Goal: Information Seeking & Learning: Learn about a topic

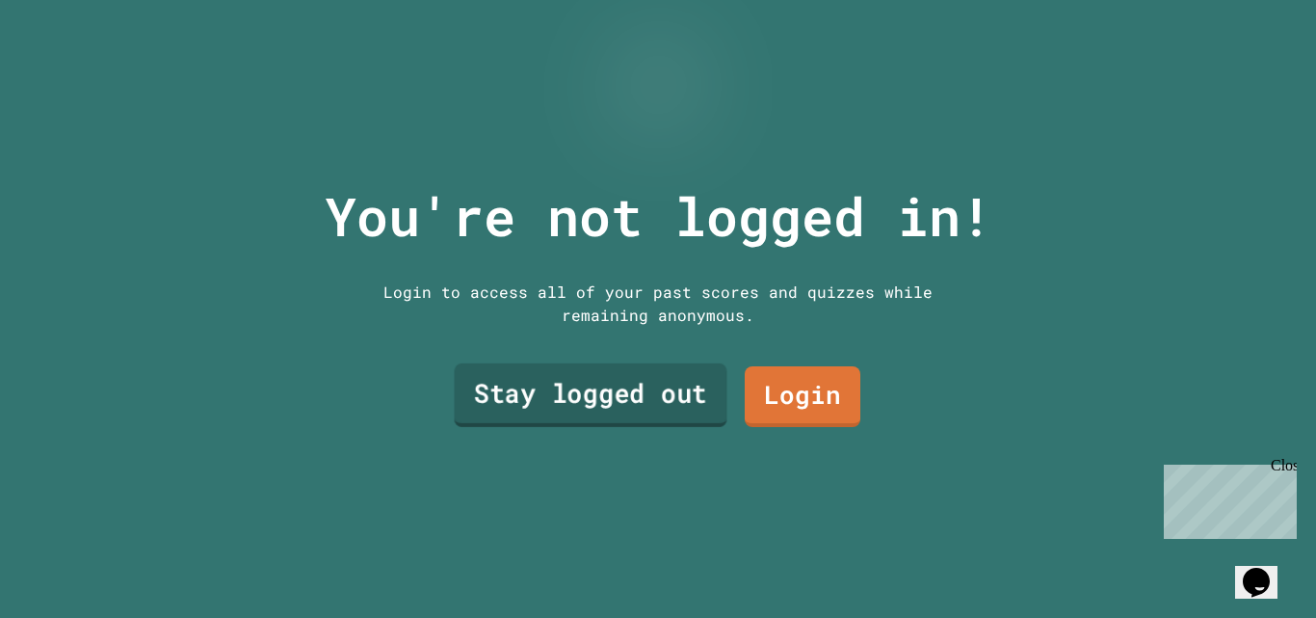
click at [657, 396] on link "Stay logged out" at bounding box center [591, 395] width 273 height 64
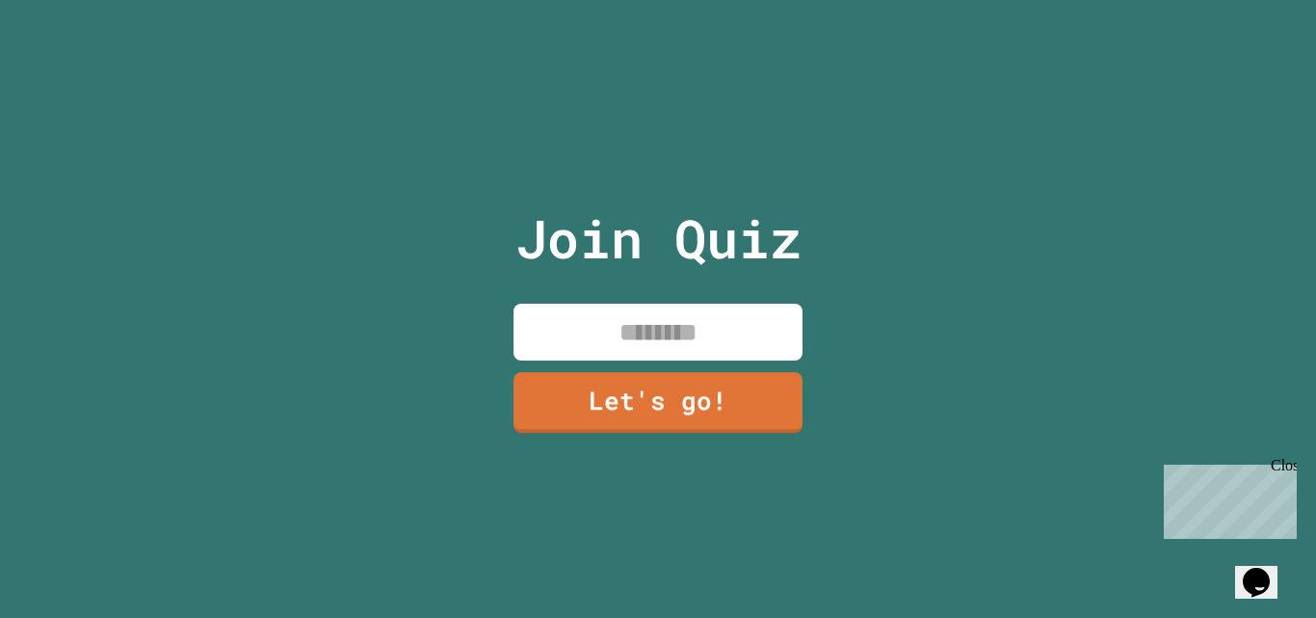
click at [713, 327] on input at bounding box center [657, 331] width 289 height 57
type input "********"
click at [717, 374] on link "Let's go!" at bounding box center [657, 400] width 289 height 64
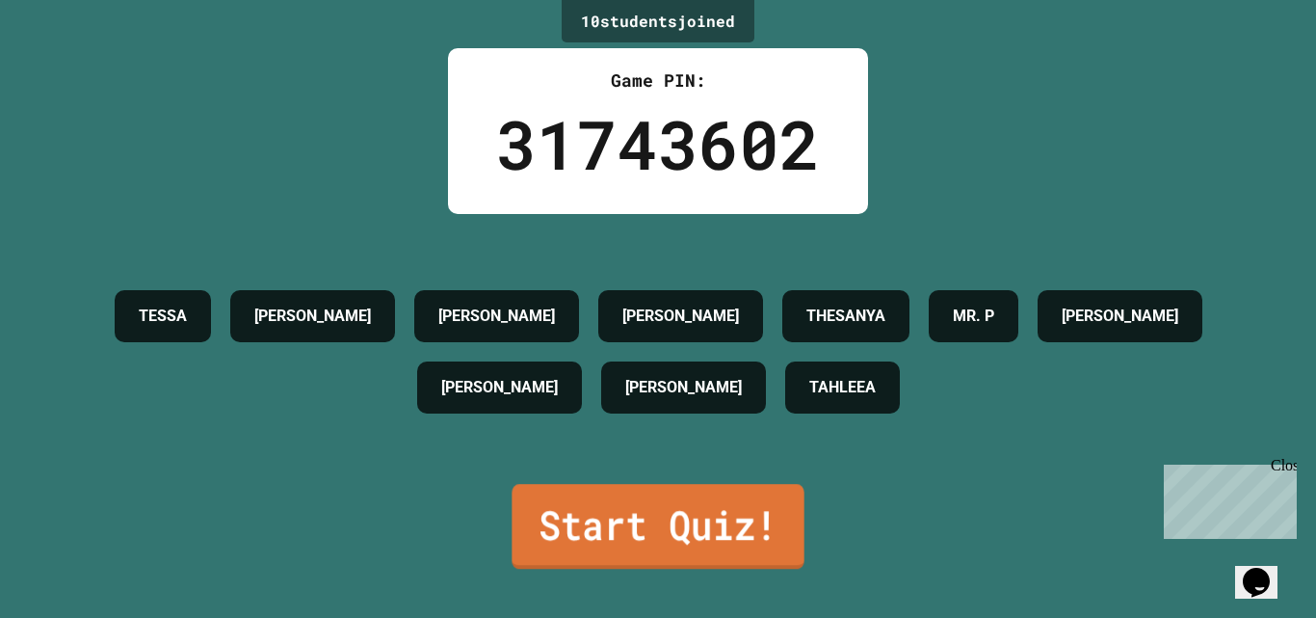
click at [674, 514] on link "Start Quiz!" at bounding box center [658, 526] width 292 height 85
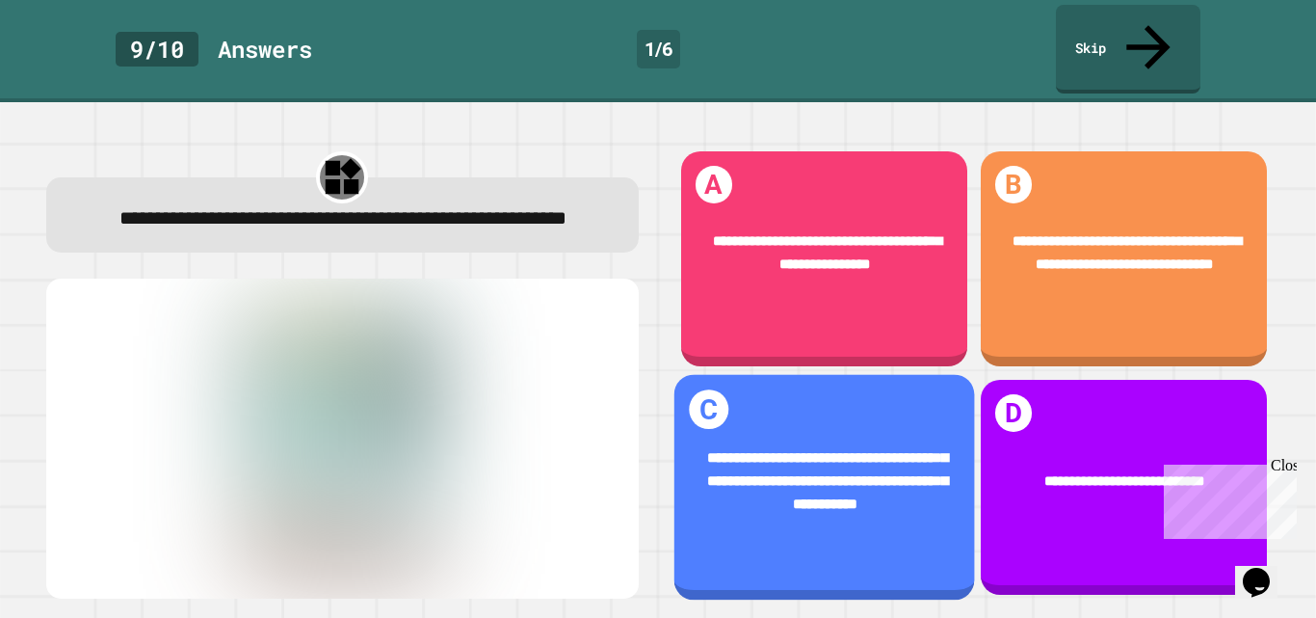
click at [878, 546] on div "**********" at bounding box center [823, 487] width 301 height 226
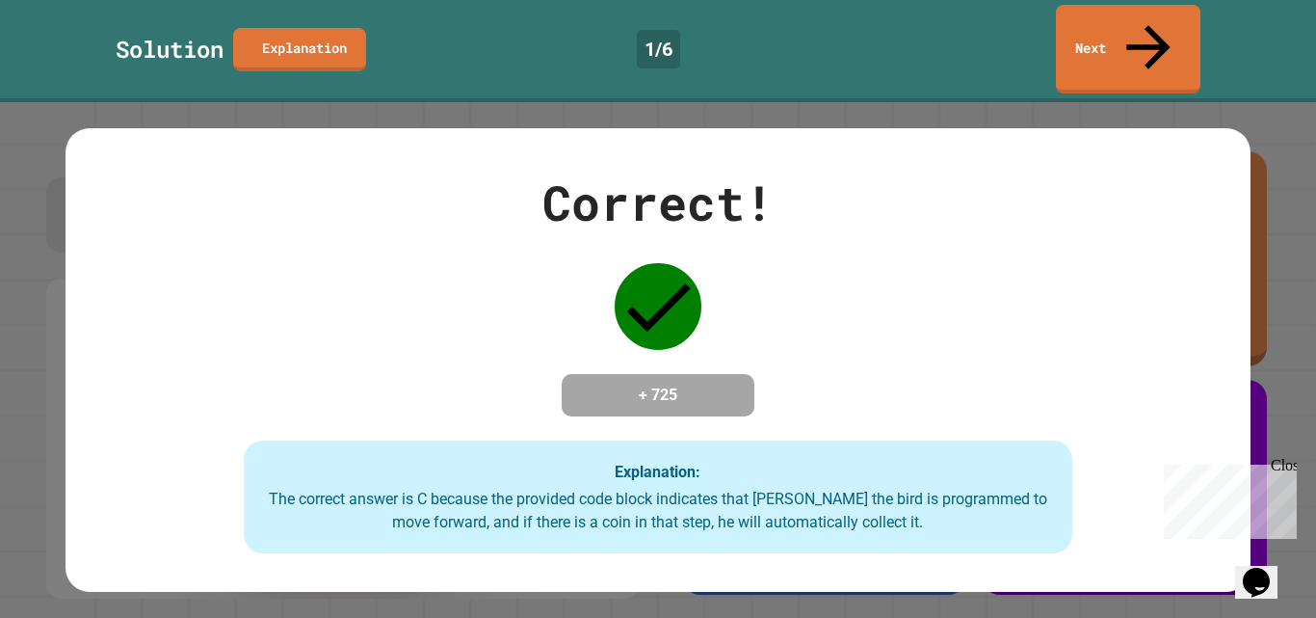
click at [1014, 169] on div "Correct! + 725 Explanation: The correct answer is C because the provided code b…" at bounding box center [658, 360] width 1184 height 387
drag, startPoint x: 1171, startPoint y: 355, endPoint x: 1178, endPoint y: 65, distance: 291.0
click at [1178, 102] on div "Correct! + 725 Explanation: The correct answer is C because the provided code b…" at bounding box center [658, 359] width 1316 height 515
click at [1153, 37] on link "Next" at bounding box center [1128, 46] width 140 height 93
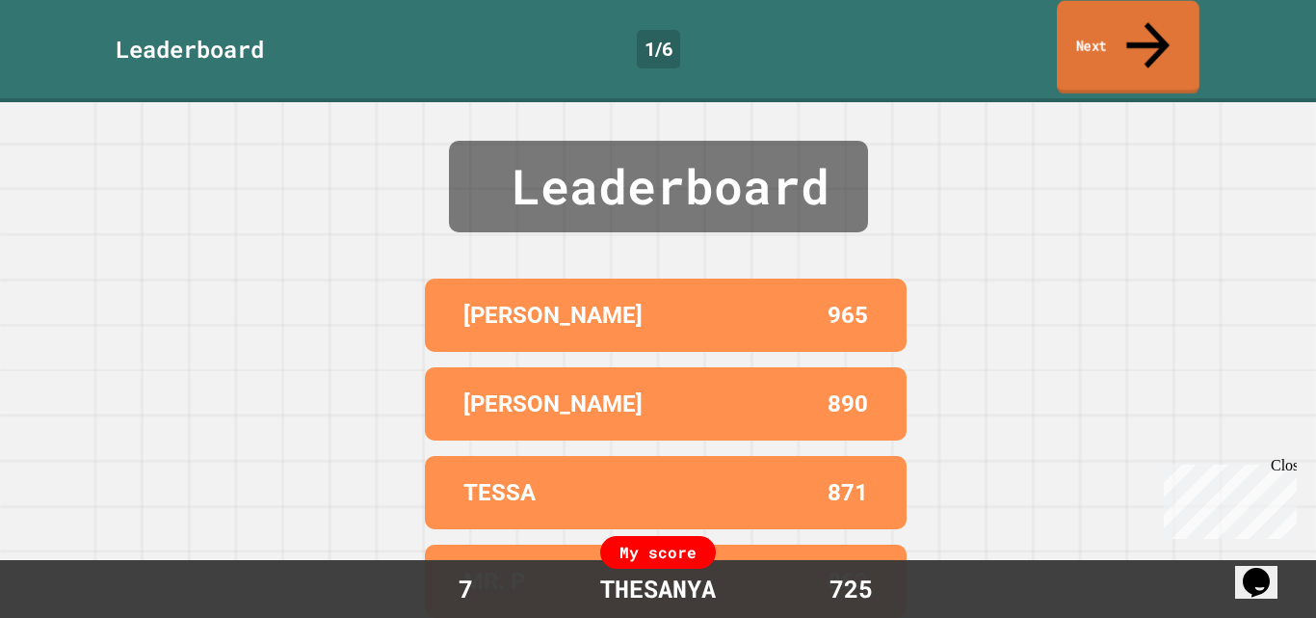
click at [1093, 26] on link "Next" at bounding box center [1128, 47] width 143 height 93
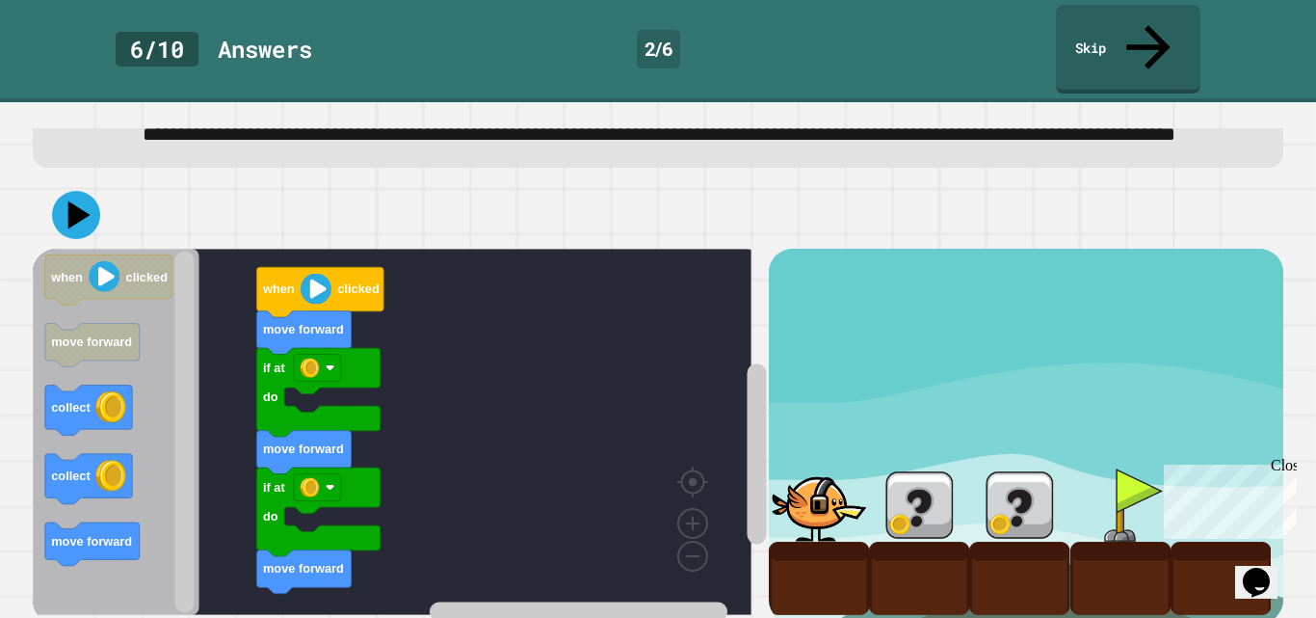
scroll to position [91, 0]
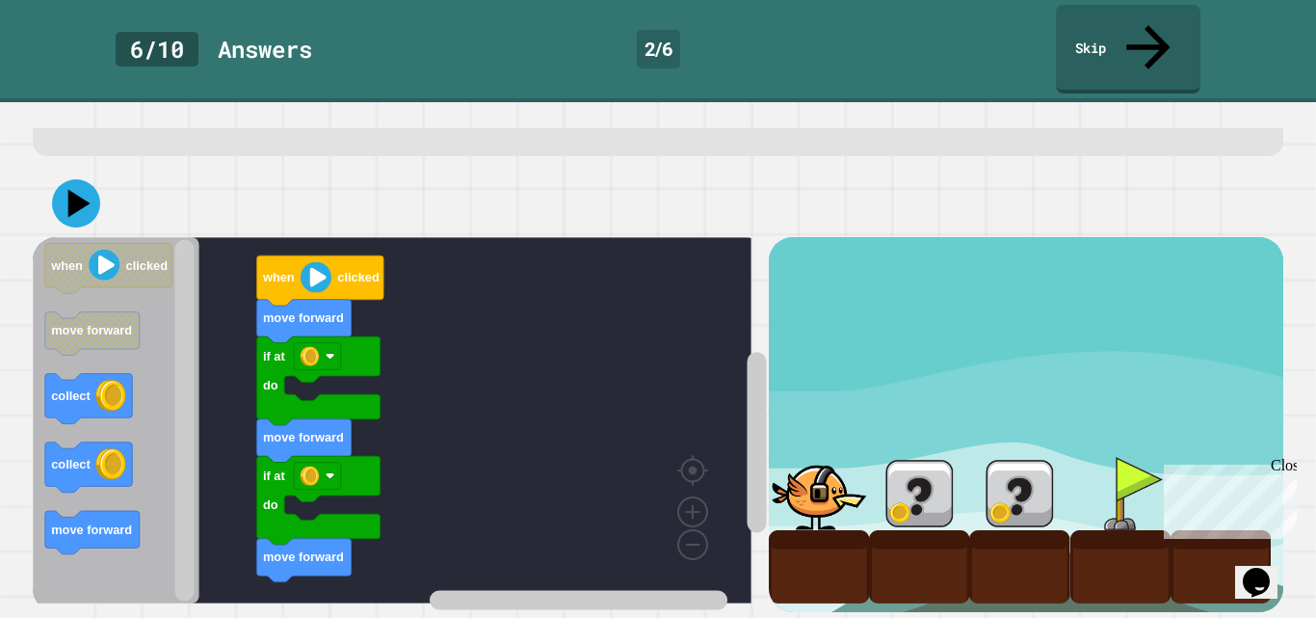
drag, startPoint x: 1273, startPoint y: 225, endPoint x: 127, endPoint y: 13, distance: 1165.1
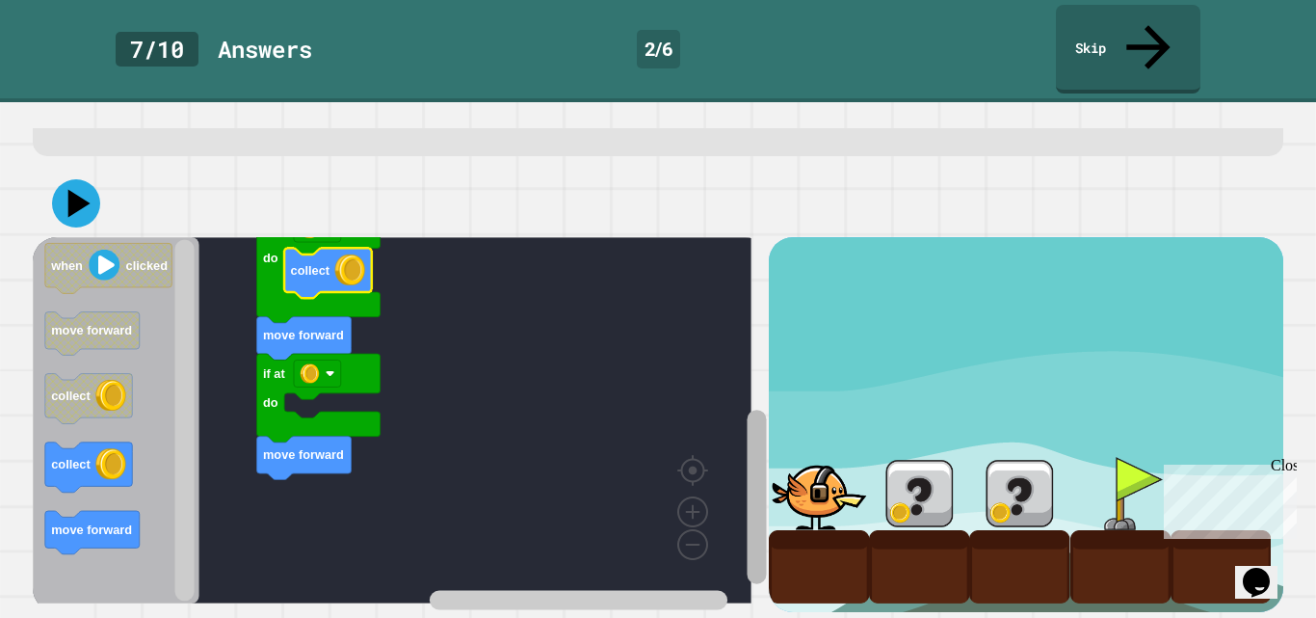
click at [750, 471] on g "Blockly Workspace" at bounding box center [757, 441] width 24 height 341
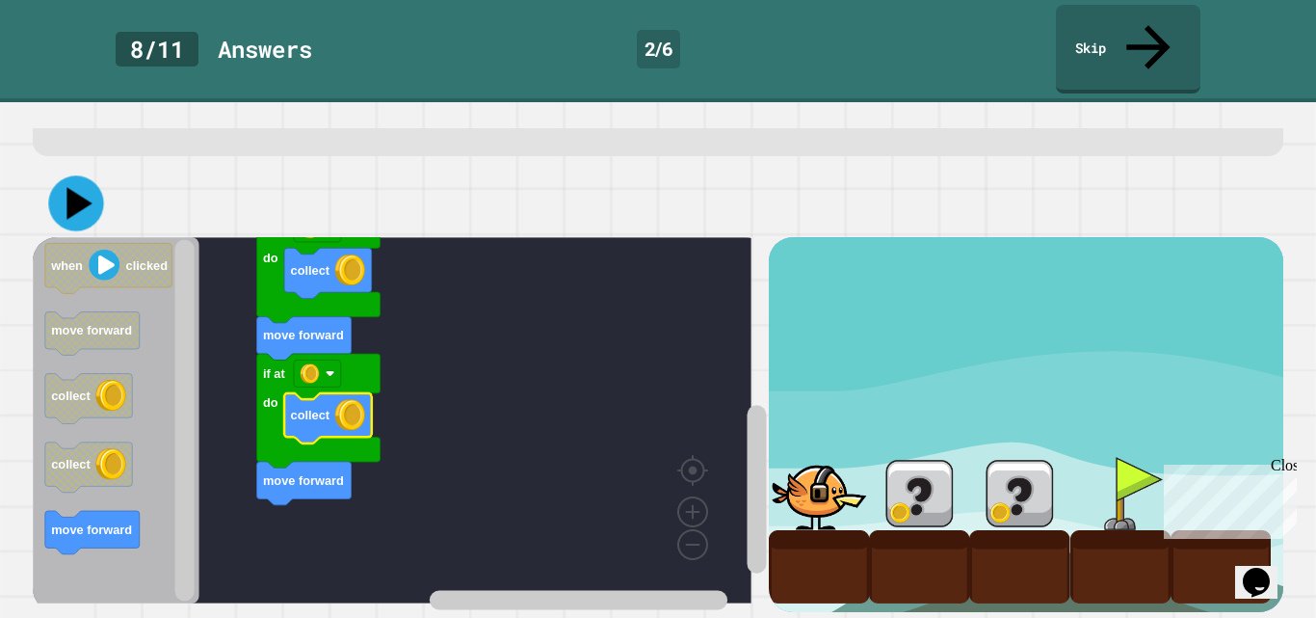
click at [58, 185] on icon at bounding box center [75, 202] width 55 height 55
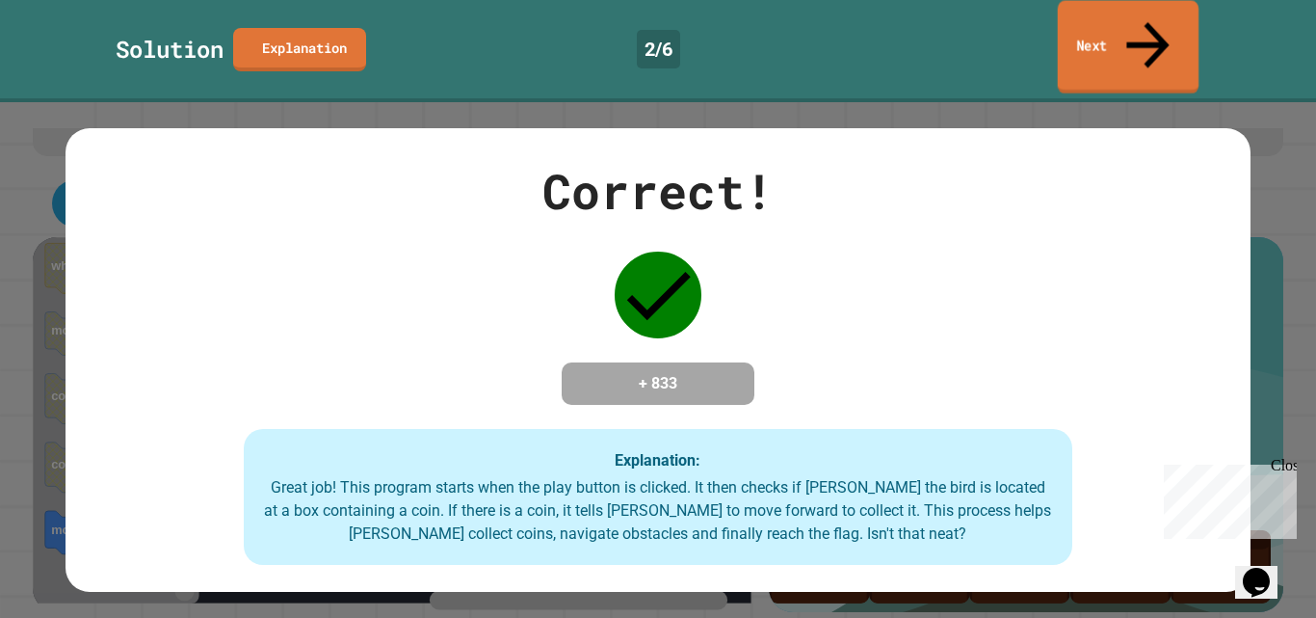
click at [1086, 28] on link "Next" at bounding box center [1129, 47] width 142 height 93
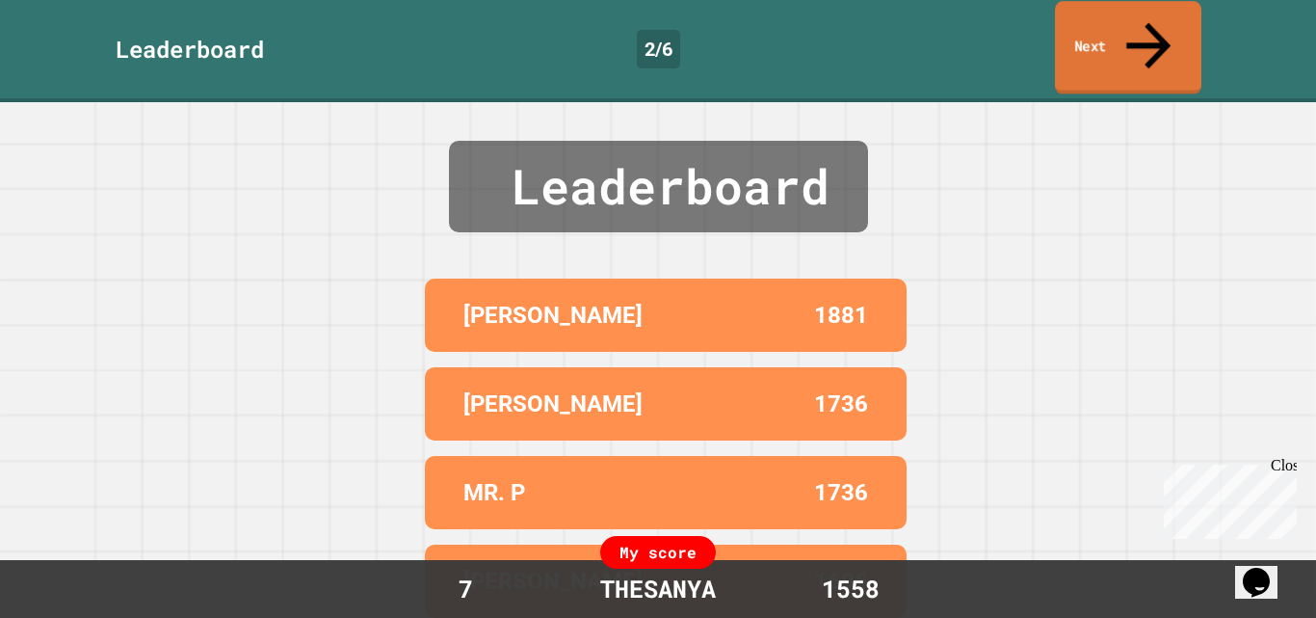
click at [1122, 34] on link "Next" at bounding box center [1128, 47] width 146 height 93
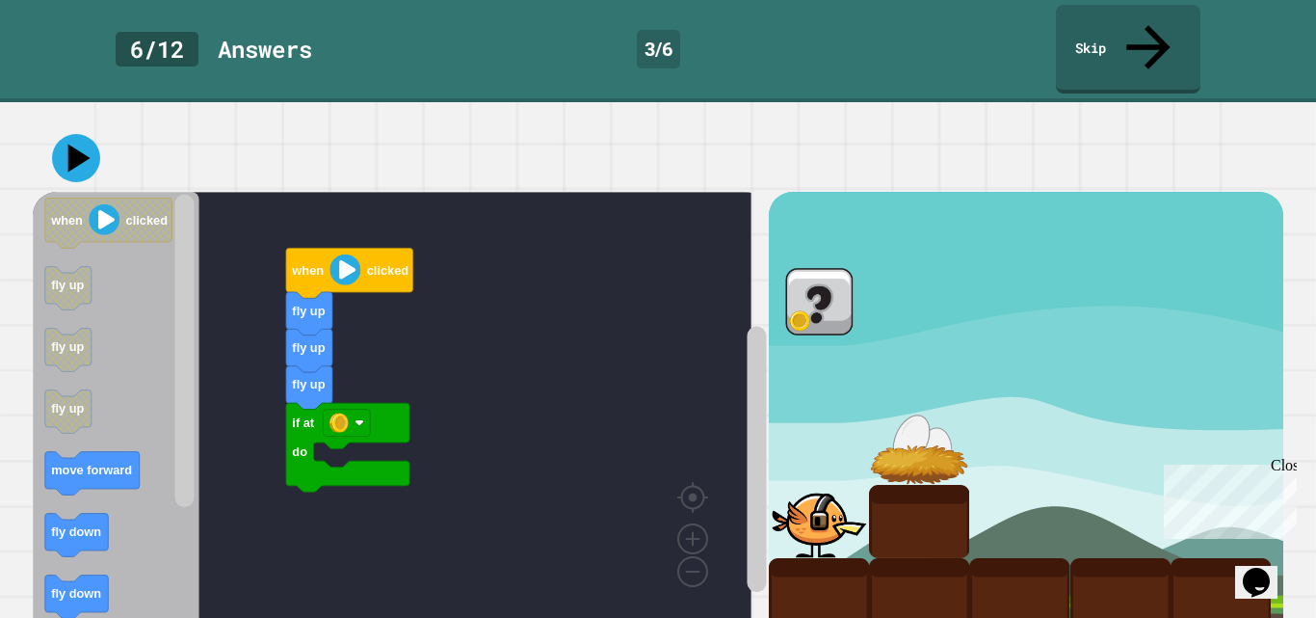
scroll to position [133, 0]
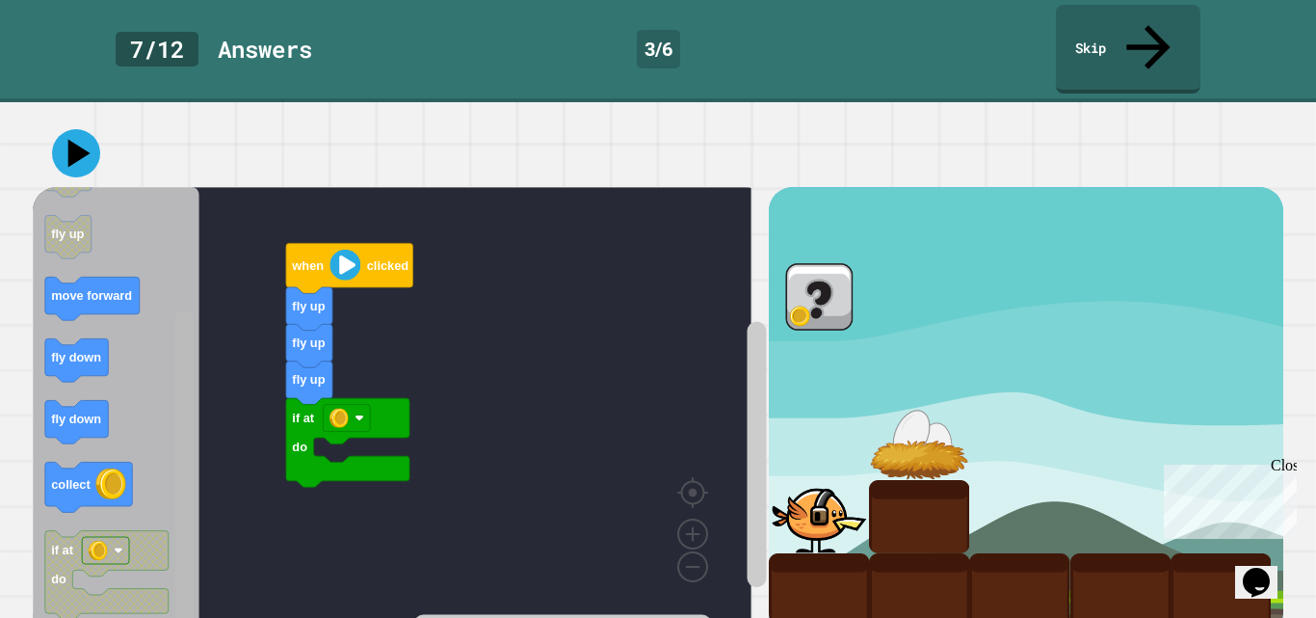
click at [193, 535] on rect "Blockly Workspace" at bounding box center [184, 466] width 19 height 312
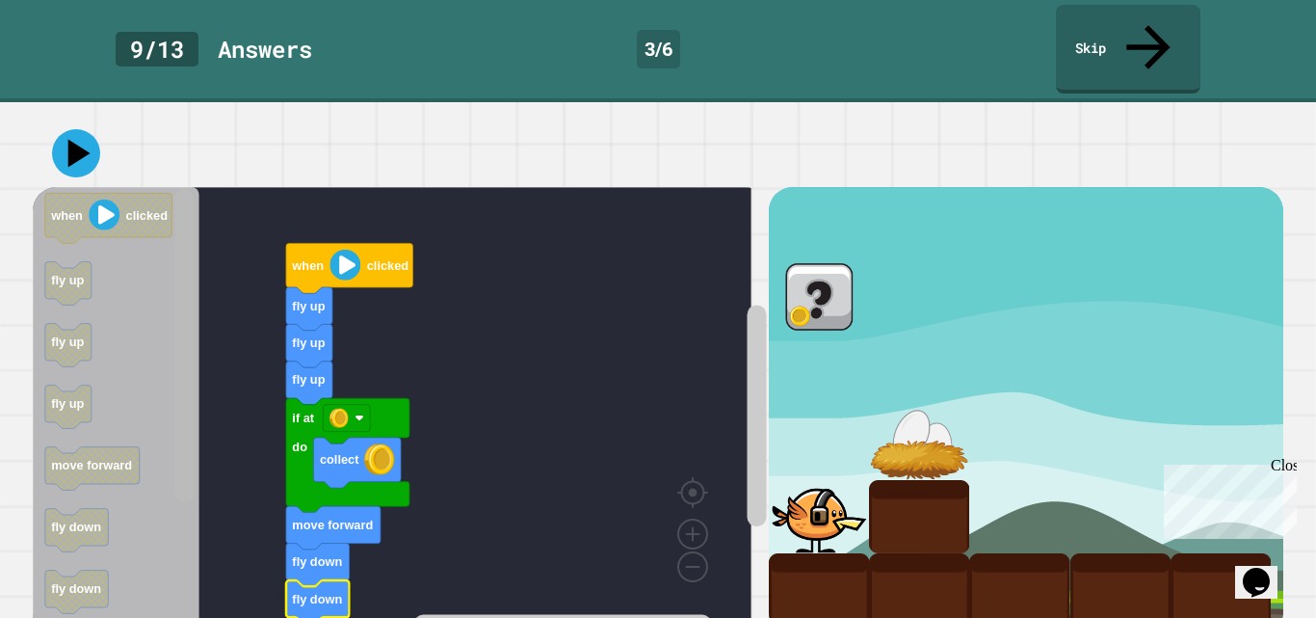
click at [197, 133] on div "fly up if at do collect move forward fly down fly down fly up fly up when click…" at bounding box center [658, 377] width 1250 height 516
click at [74, 124] on icon at bounding box center [76, 153] width 58 height 58
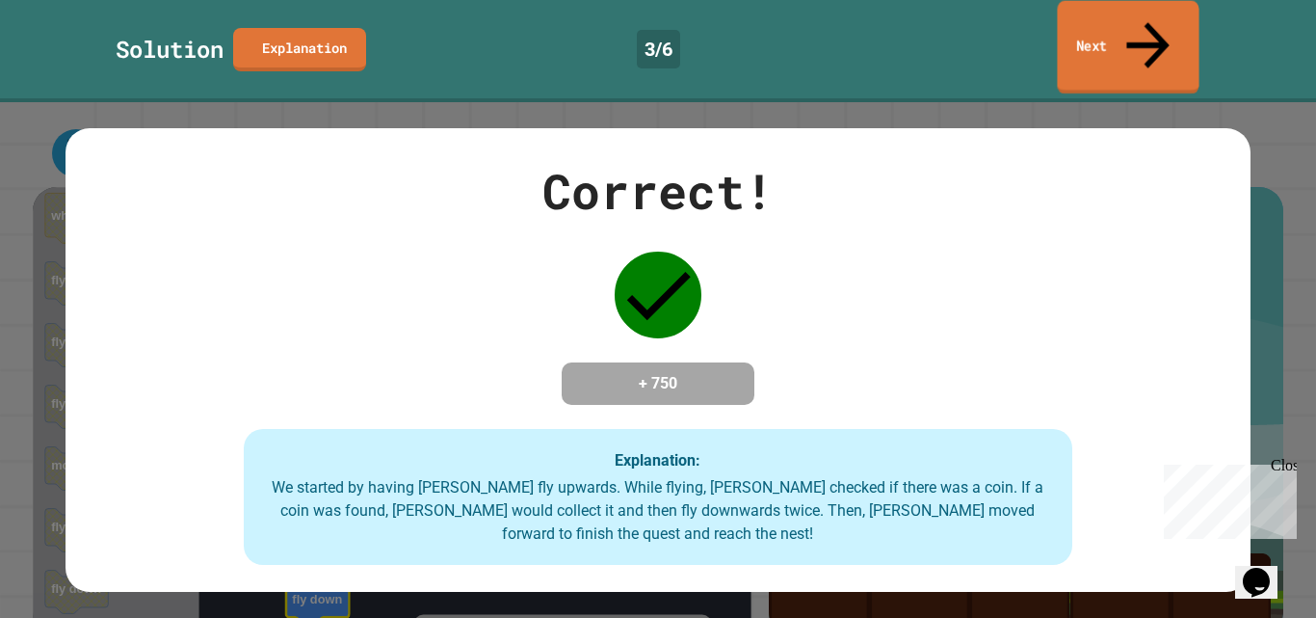
click at [1143, 26] on icon at bounding box center [1148, 45] width 65 height 68
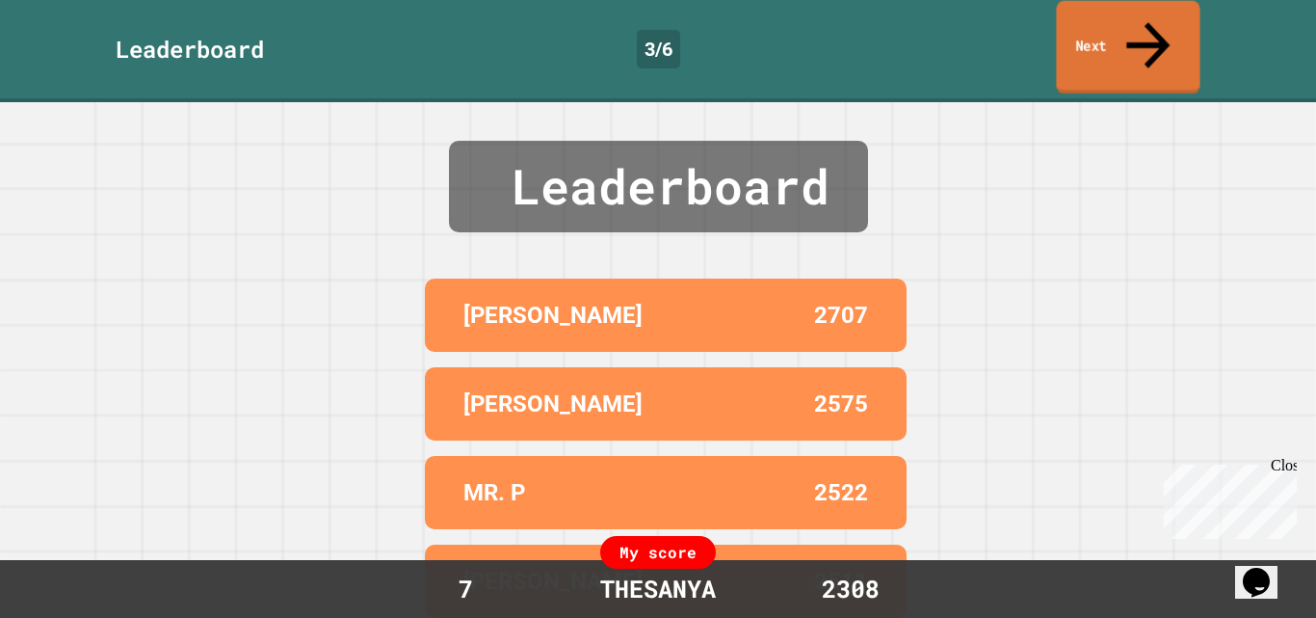
click at [1110, 40] on link "Next" at bounding box center [1128, 47] width 144 height 93
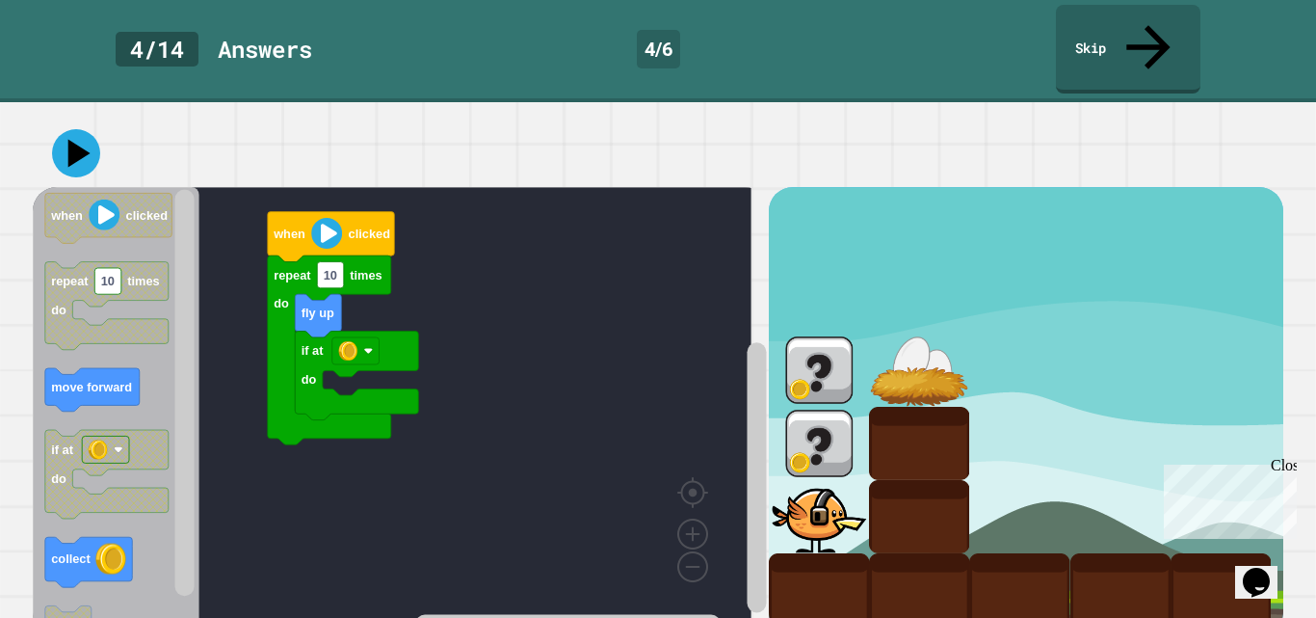
drag, startPoint x: 1273, startPoint y: 333, endPoint x: 44, endPoint y: 10, distance: 1270.2
click at [81, 129] on icon at bounding box center [76, 153] width 58 height 58
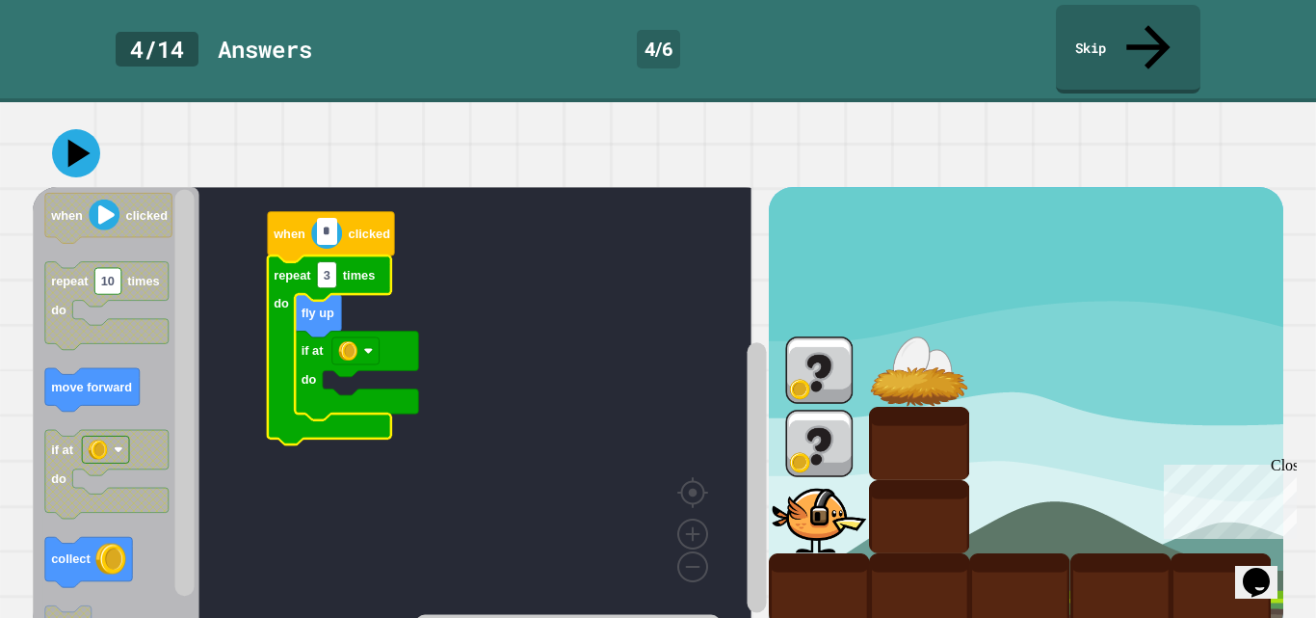
type input "*"
click at [72, 137] on icon at bounding box center [79, 154] width 27 height 34
click at [81, 124] on icon at bounding box center [76, 153] width 58 height 58
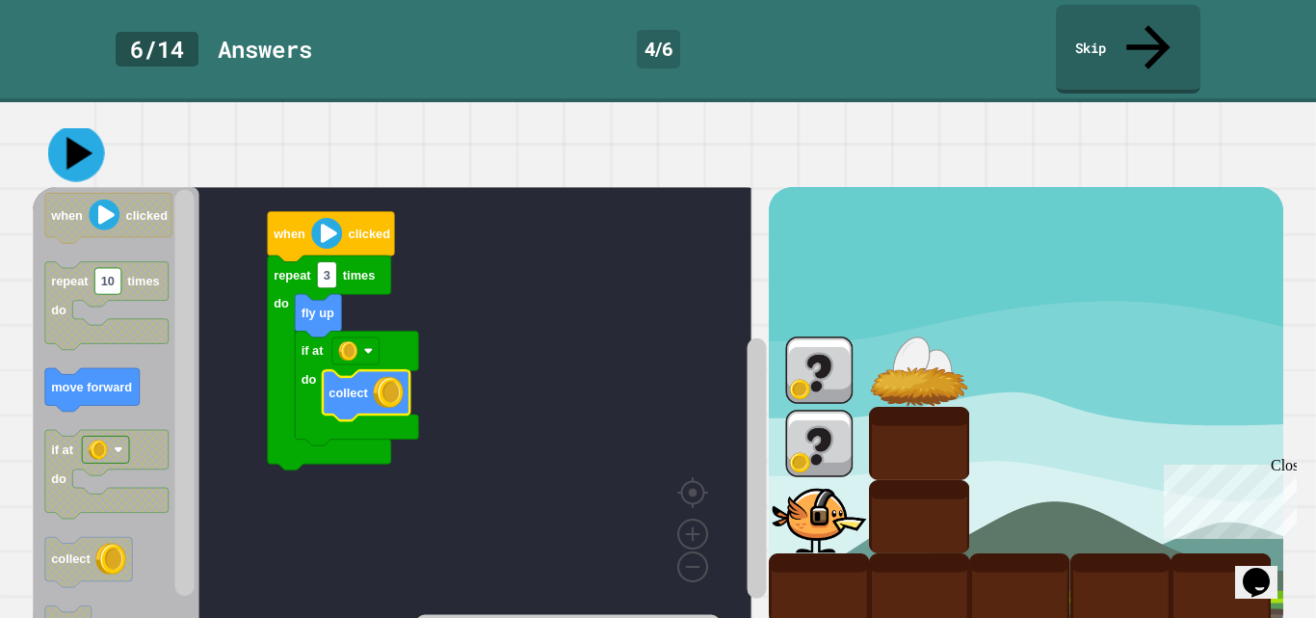
click at [70, 125] on icon at bounding box center [76, 153] width 57 height 57
click at [70, 137] on icon at bounding box center [79, 154] width 27 height 34
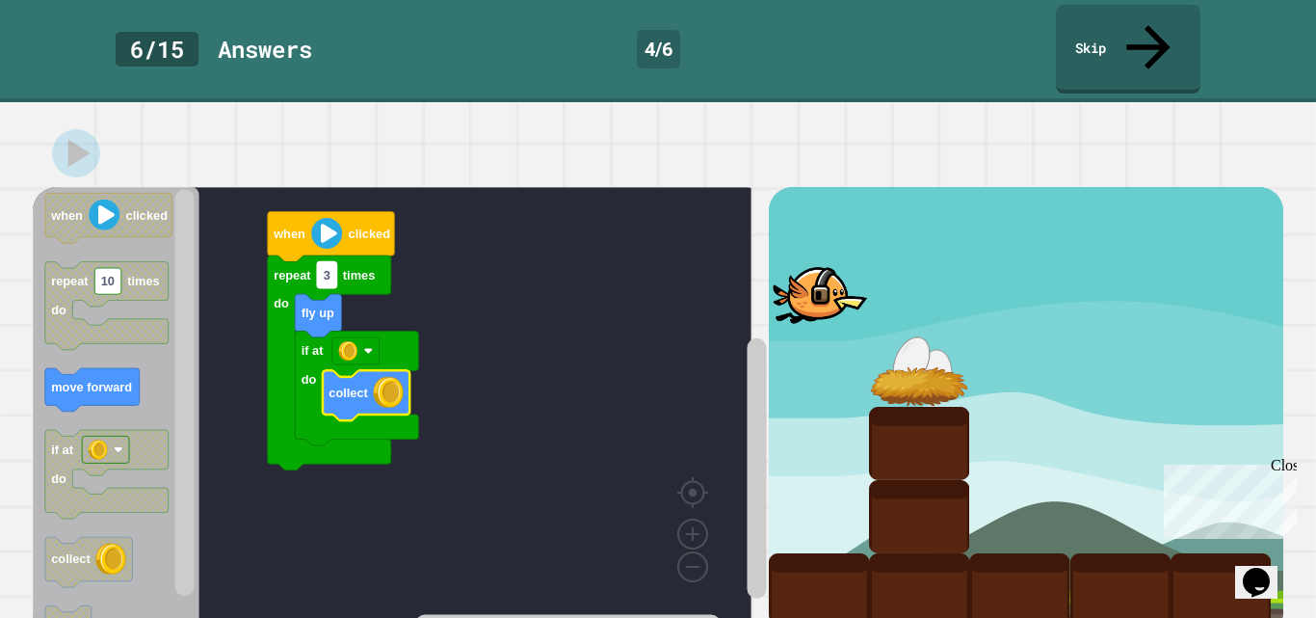
click at [331, 262] on rect "Blockly Workspace" at bounding box center [326, 275] width 19 height 26
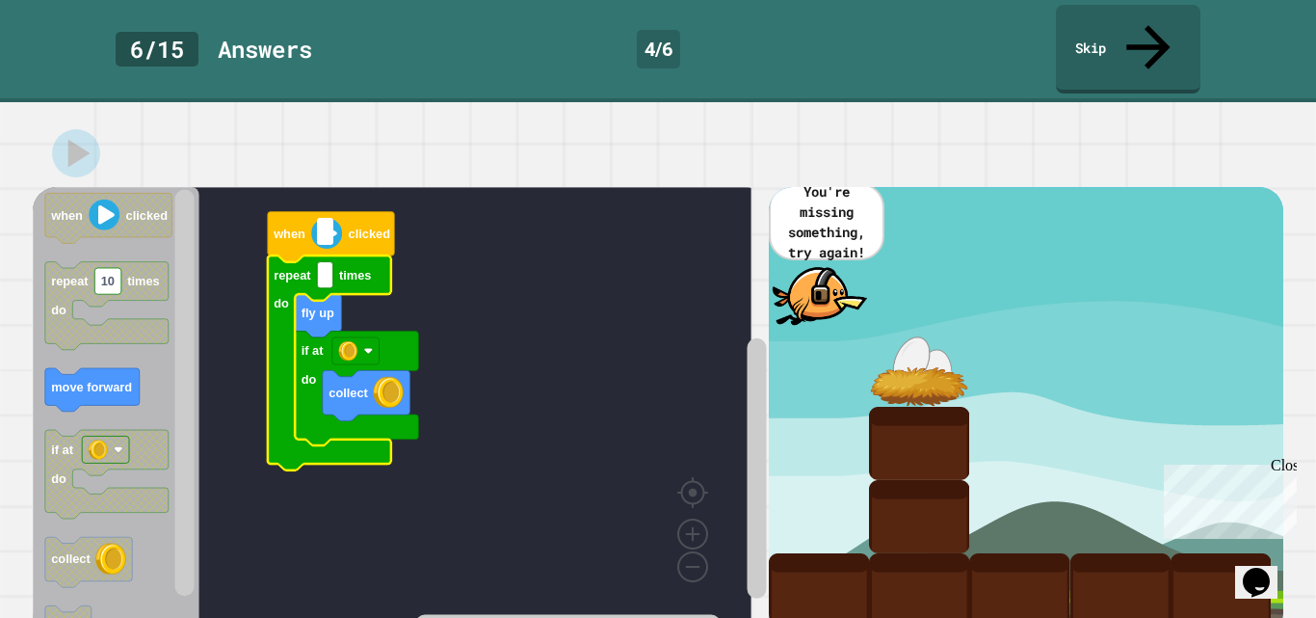
type input "*"
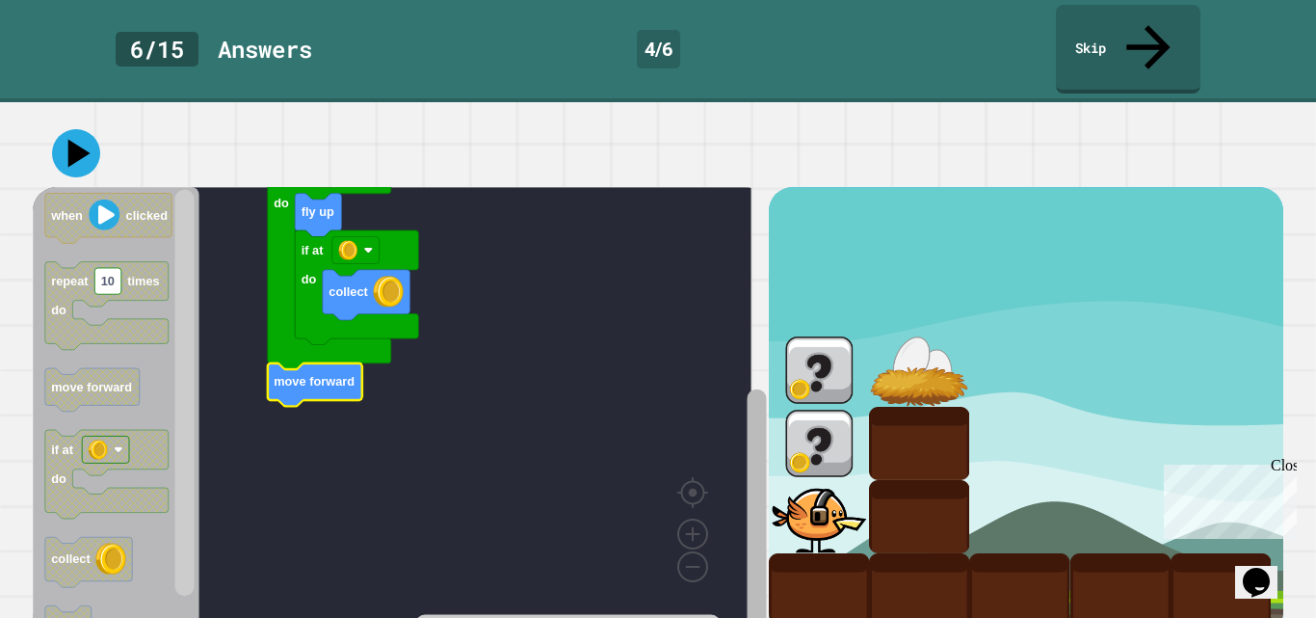
click at [749, 534] on rect "Blockly Workspace" at bounding box center [756, 512] width 19 height 247
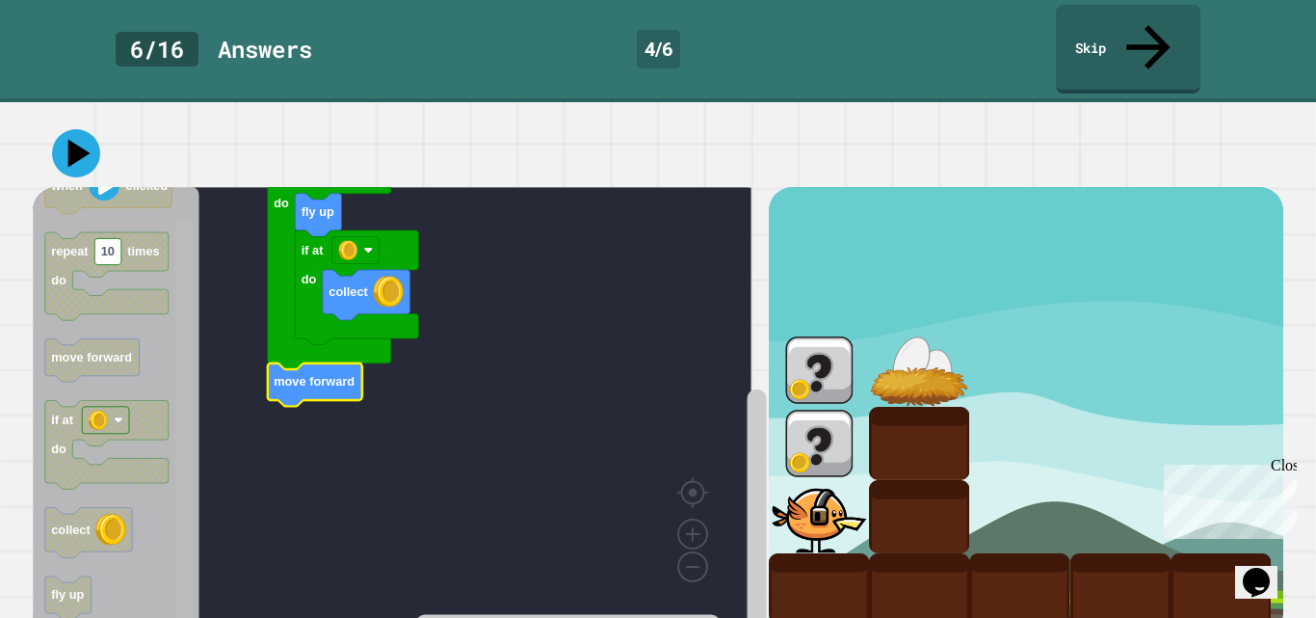
click at [181, 499] on rect "Blockly Workspace" at bounding box center [184, 420] width 19 height 407
click at [63, 124] on icon at bounding box center [76, 153] width 58 height 58
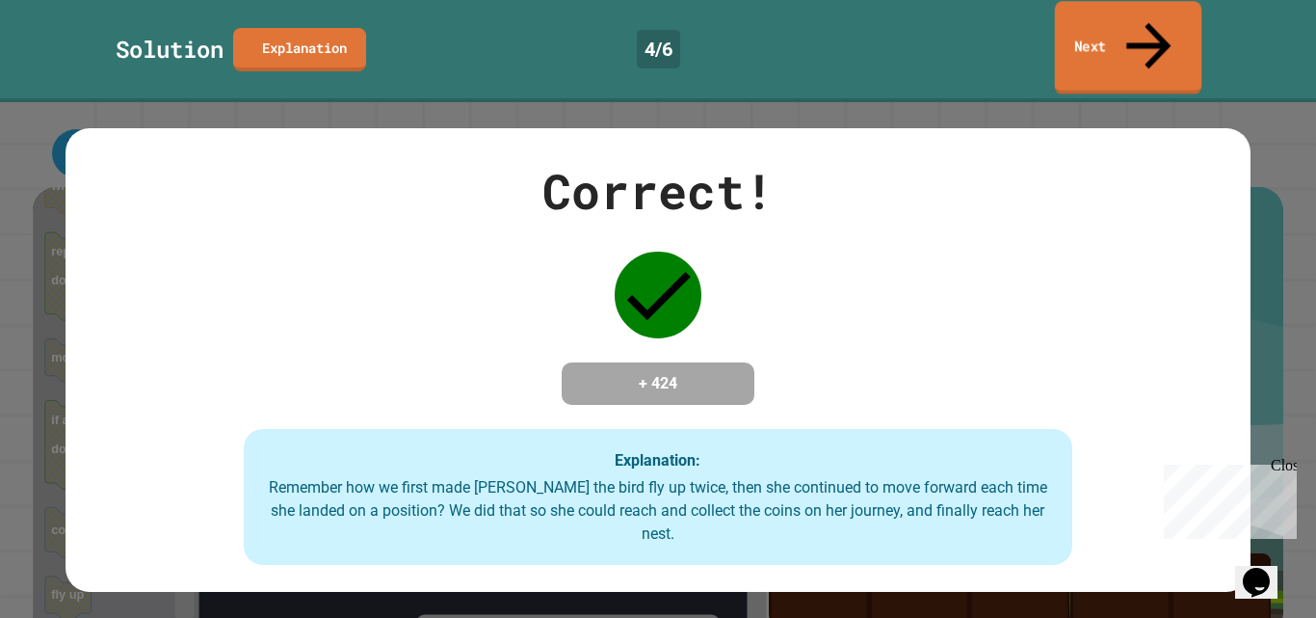
click at [1108, 21] on link "Next" at bounding box center [1128, 47] width 147 height 93
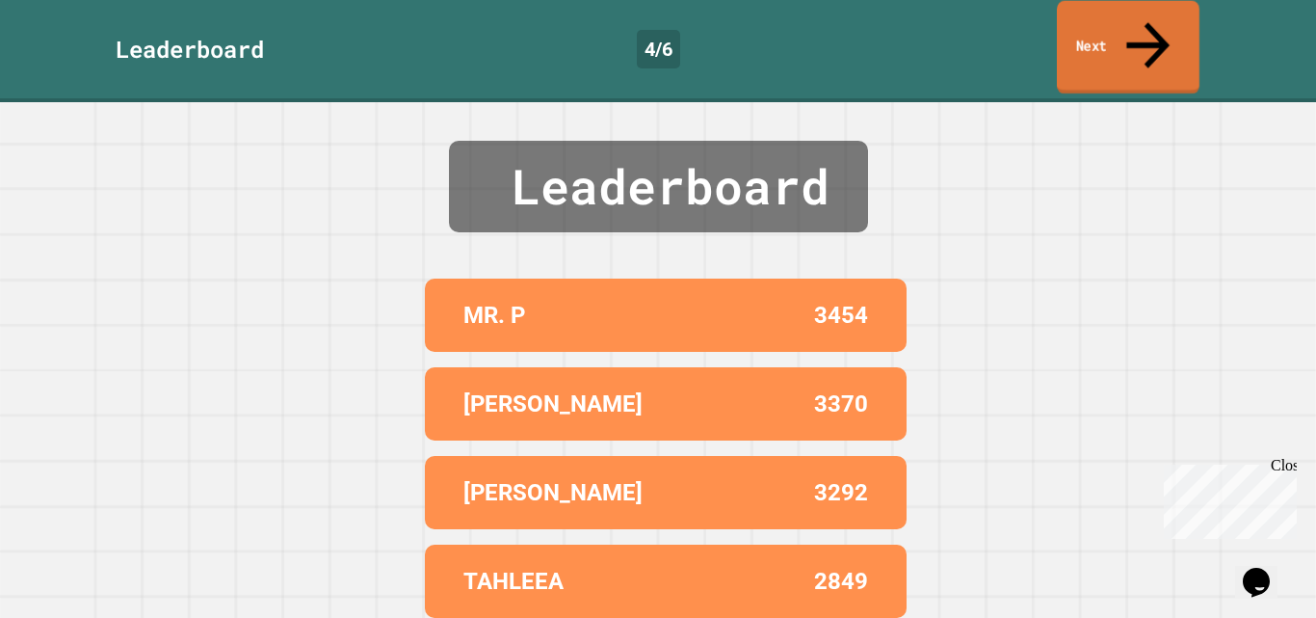
click at [1107, 21] on link "Next" at bounding box center [1128, 47] width 143 height 93
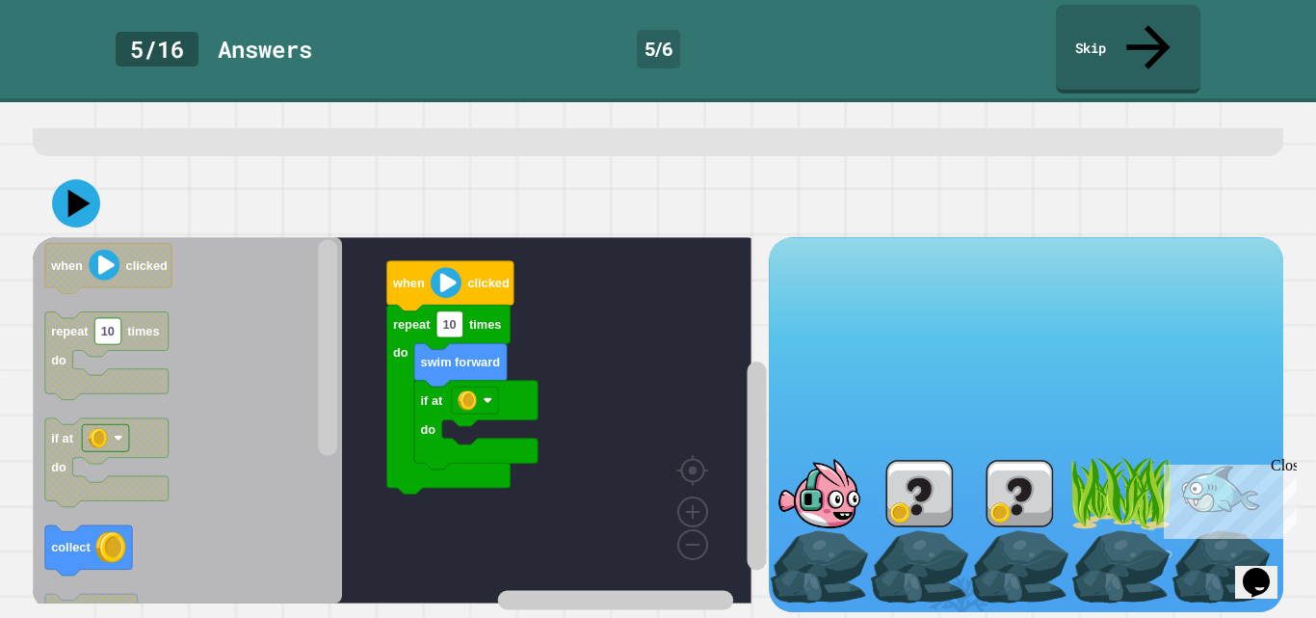
scroll to position [91, 0]
click at [85, 187] on icon at bounding box center [79, 204] width 27 height 34
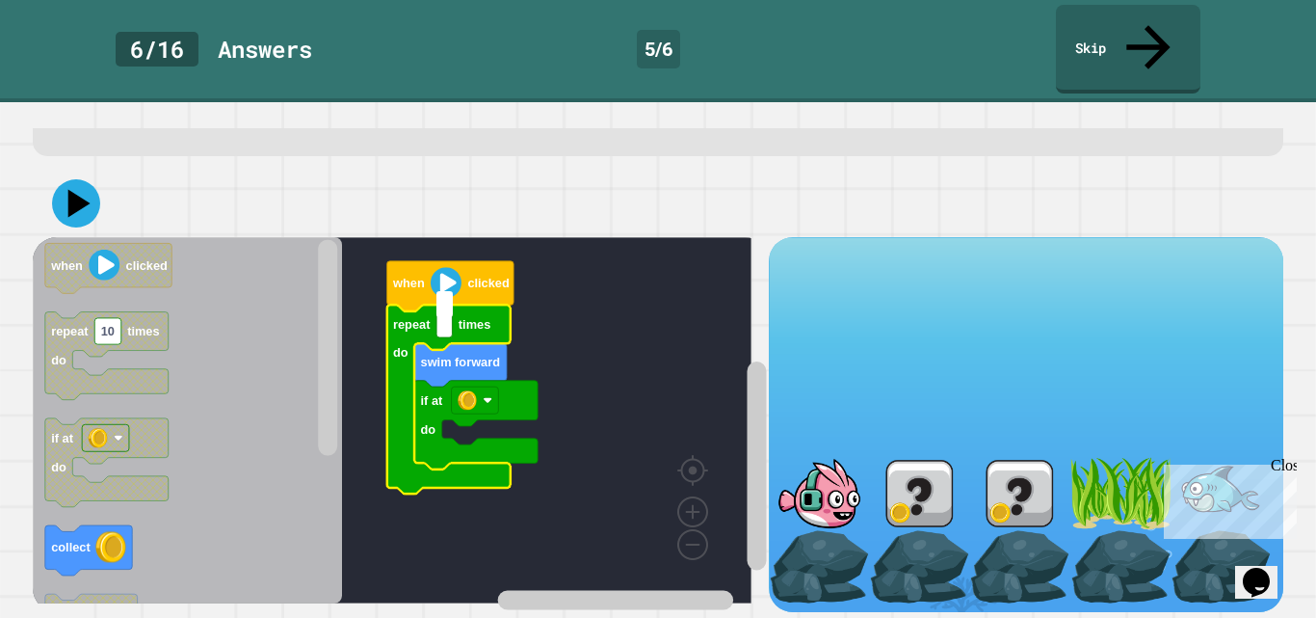
type input "*"
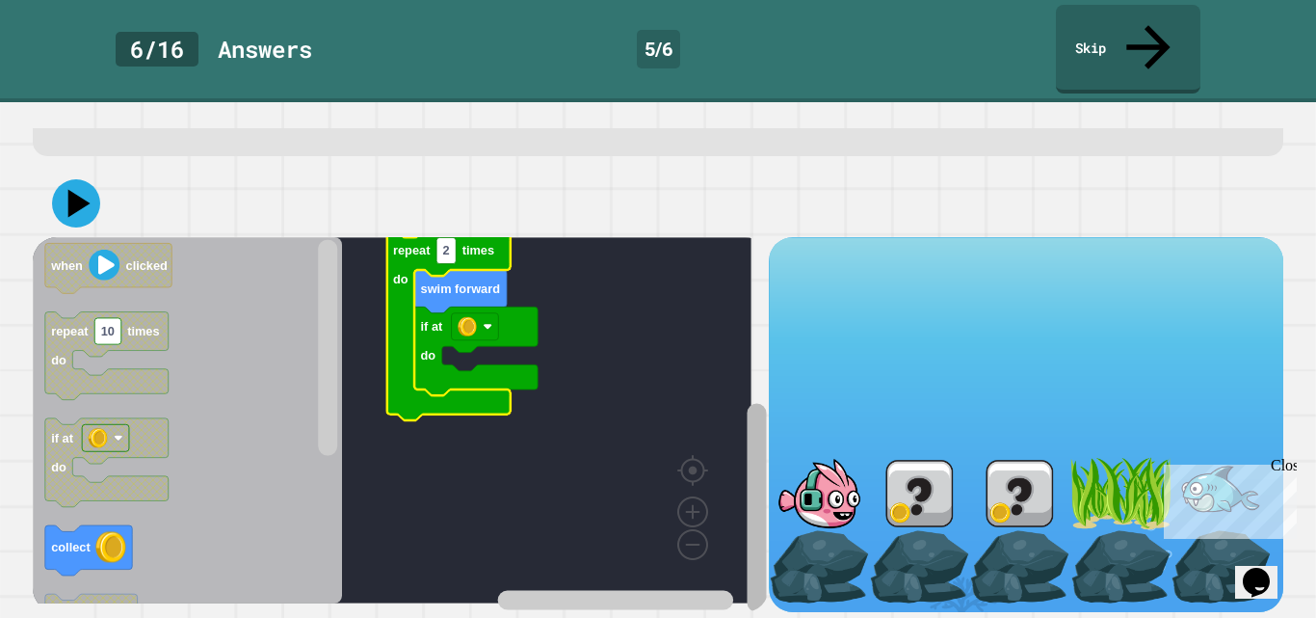
click at [761, 461] on div "when clicked if at do swim forward repeat 2 times do when clicked repeat 10 tim…" at bounding box center [658, 424] width 1250 height 374
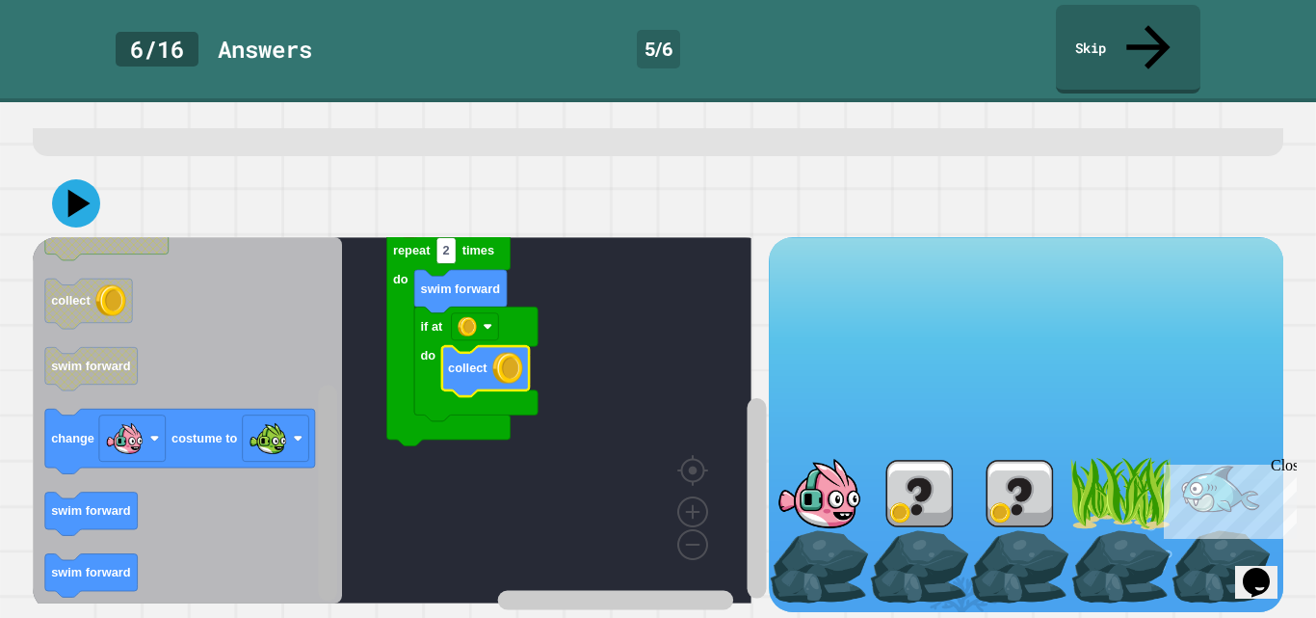
click at [330, 589] on div "**********" at bounding box center [657, 372] width 1263 height 489
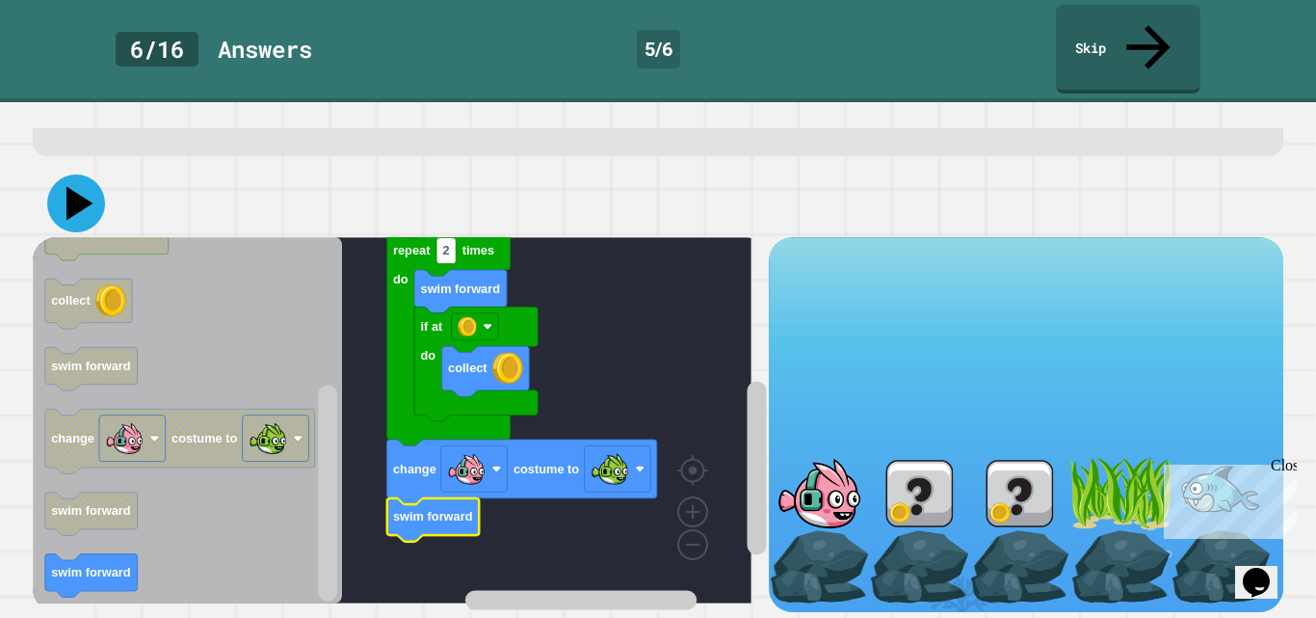
click at [78, 187] on icon at bounding box center [79, 204] width 27 height 34
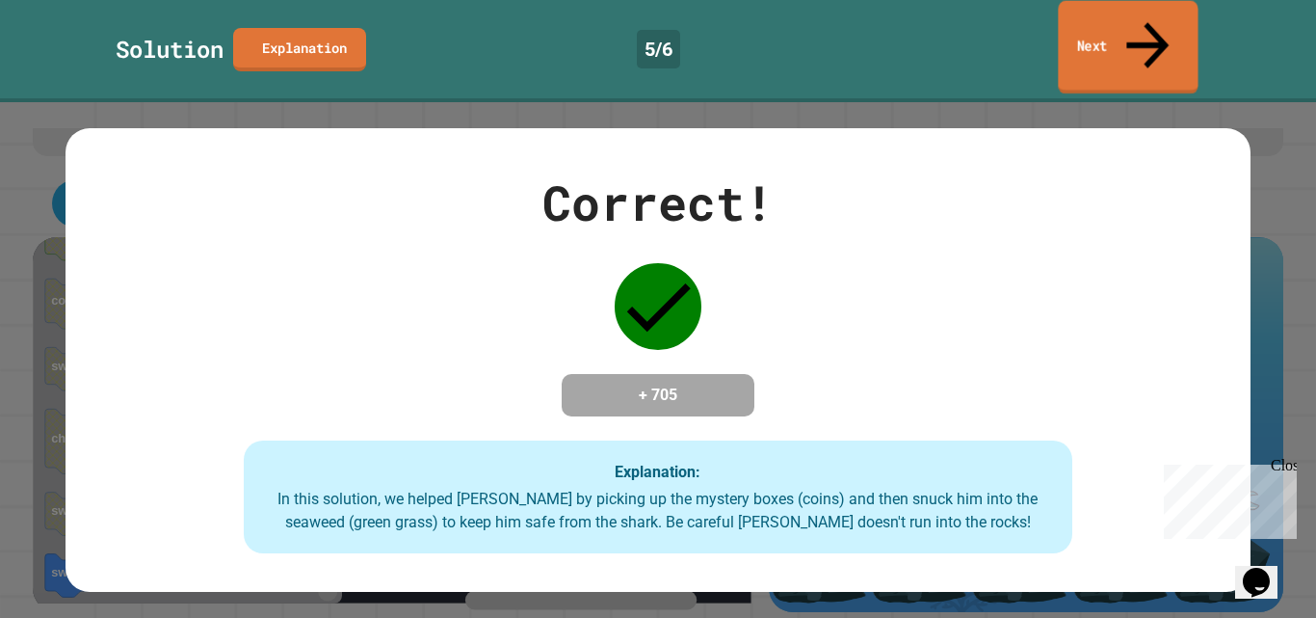
click at [1115, 25] on link "Next" at bounding box center [1128, 47] width 140 height 93
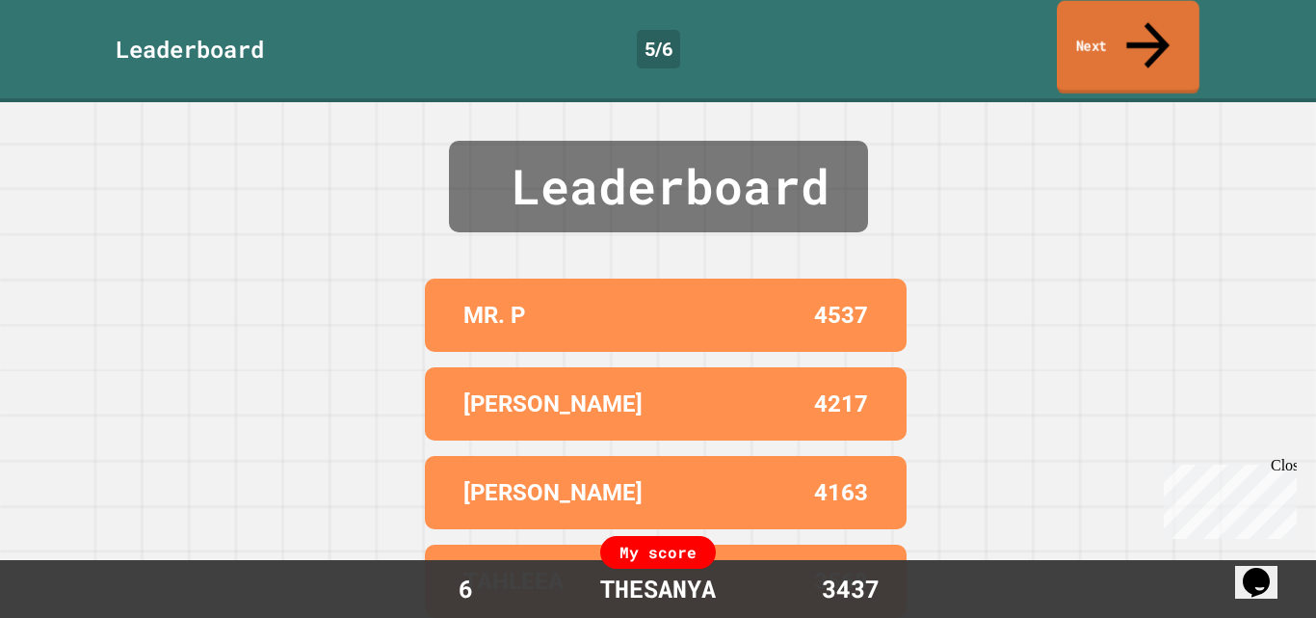
click at [1119, 31] on link "Next" at bounding box center [1128, 47] width 143 height 93
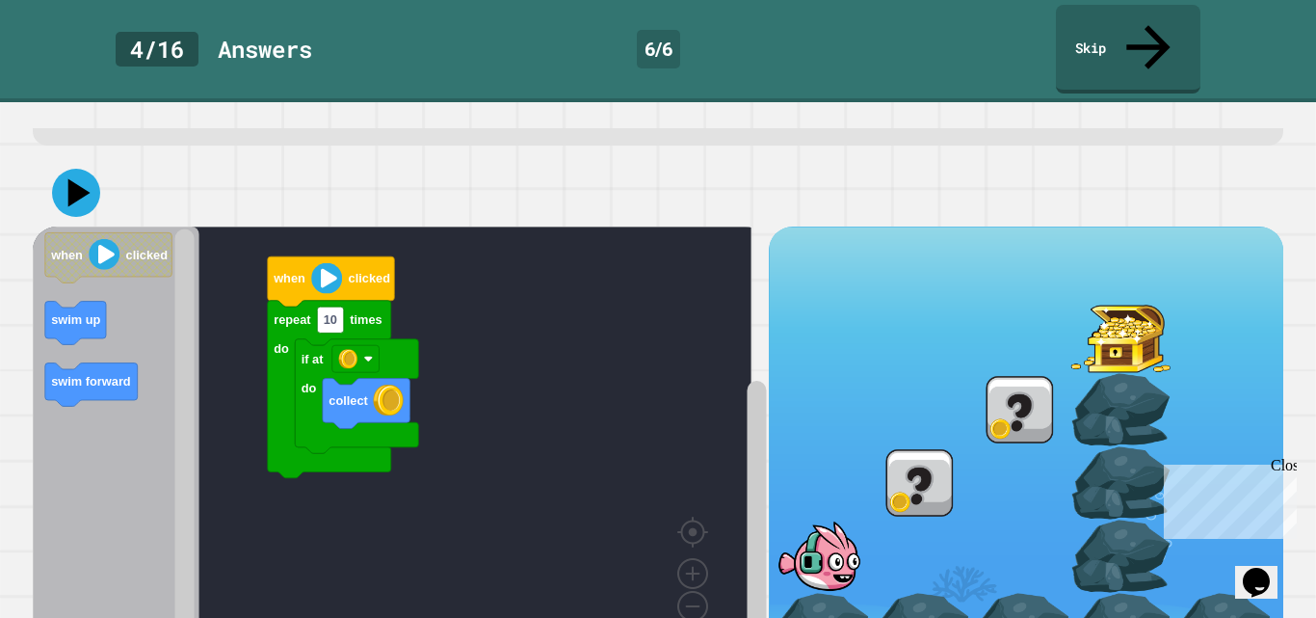
scroll to position [164, 0]
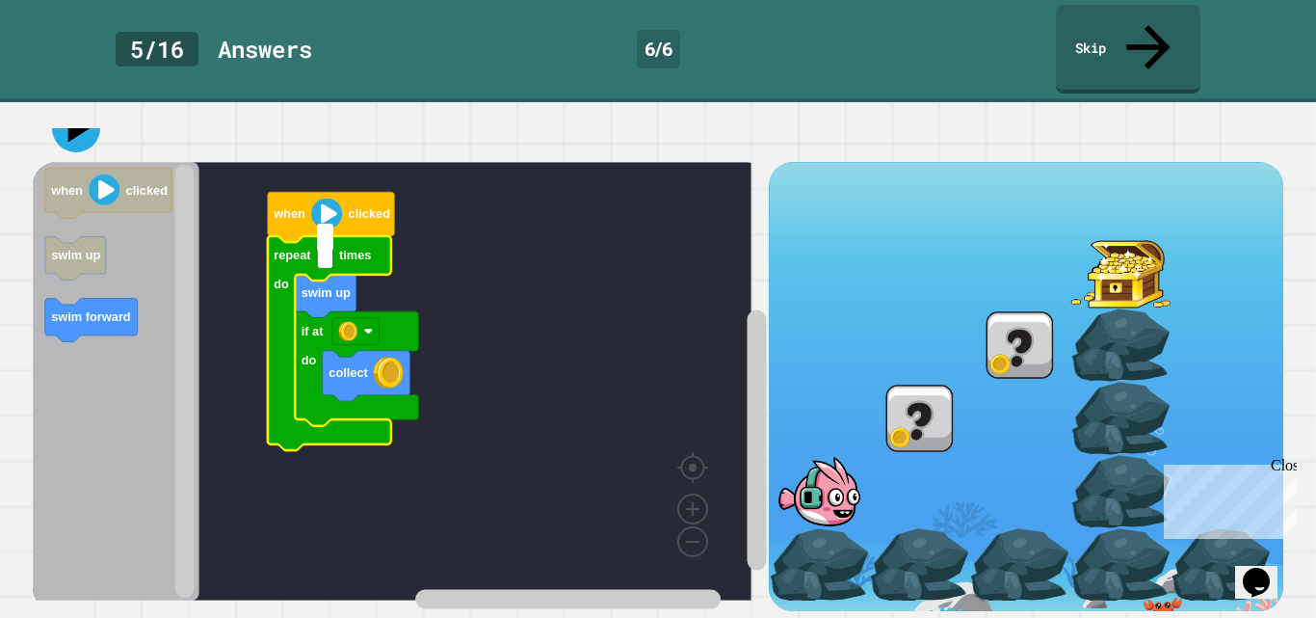
type input "*"
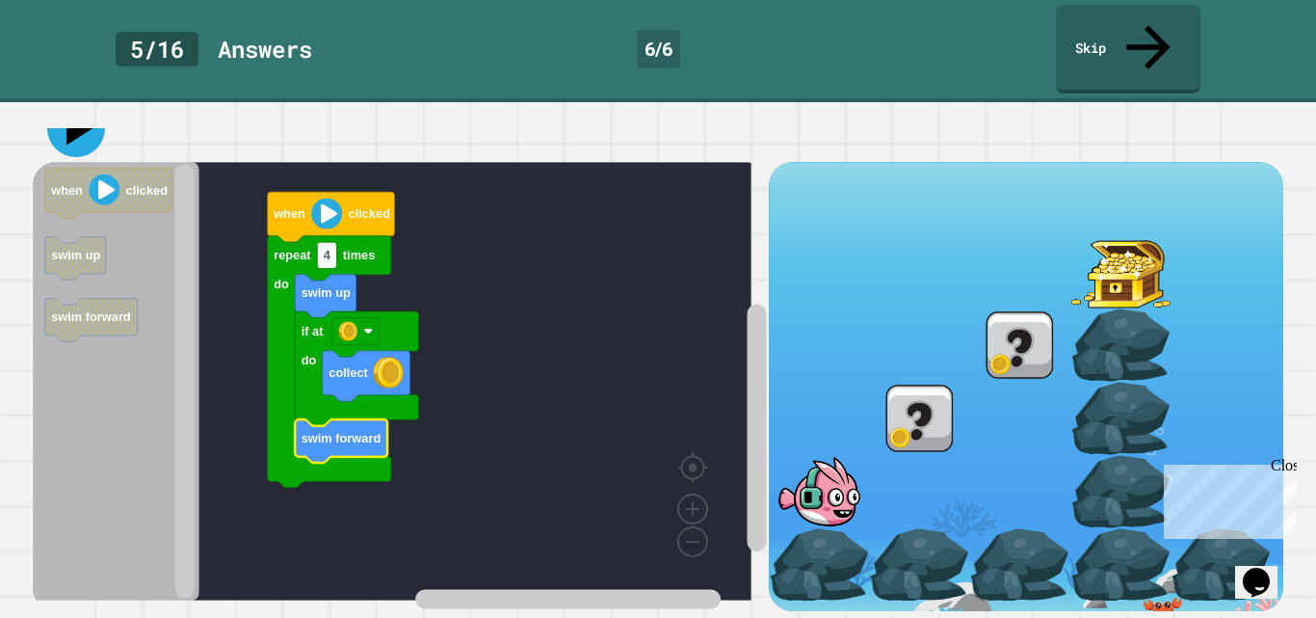
click at [85, 126] on icon at bounding box center [76, 128] width 58 height 58
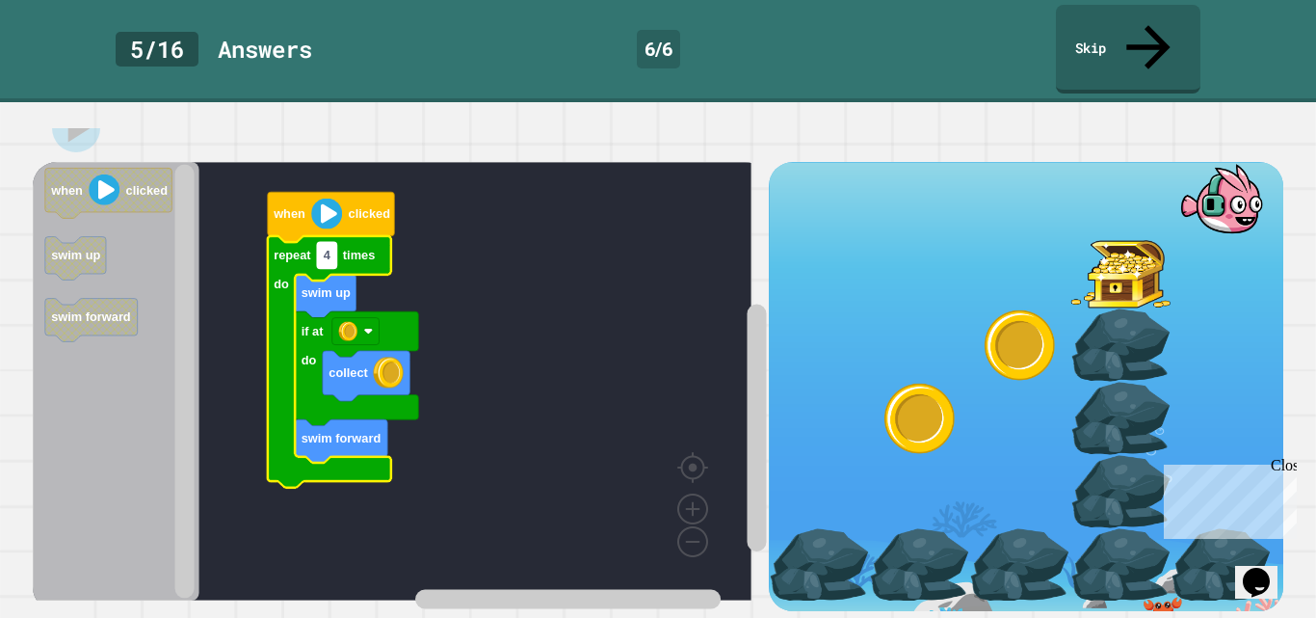
click at [329, 248] on text "4" at bounding box center [328, 255] width 8 height 14
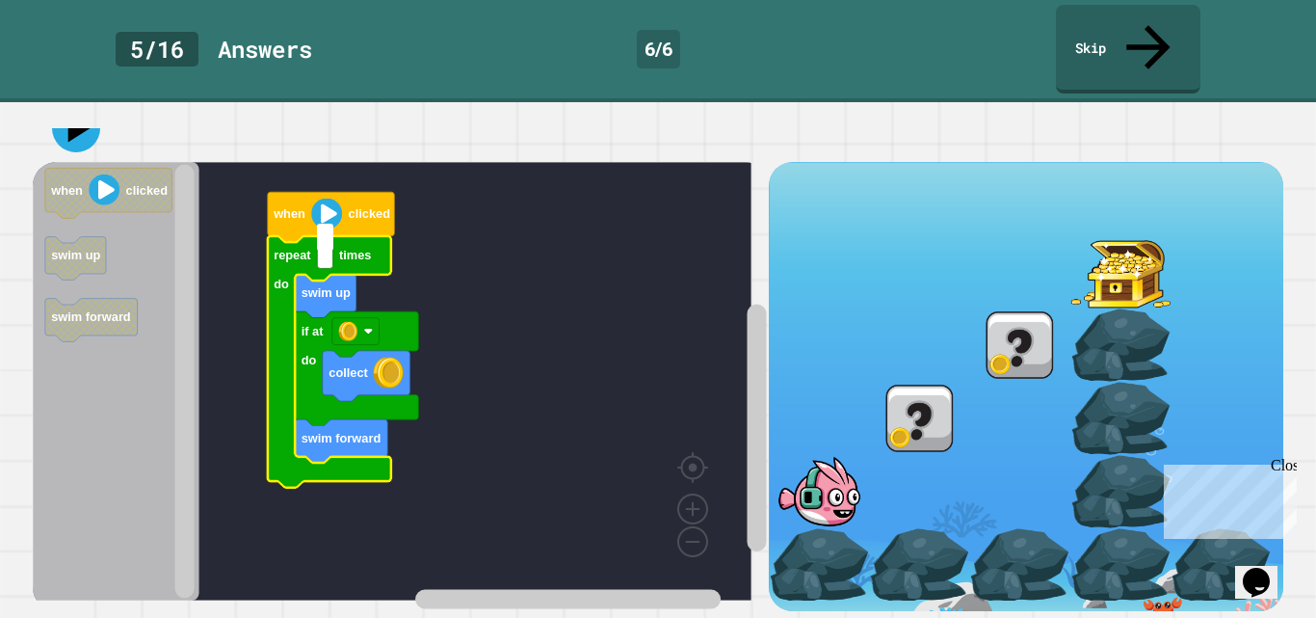
type input "*"
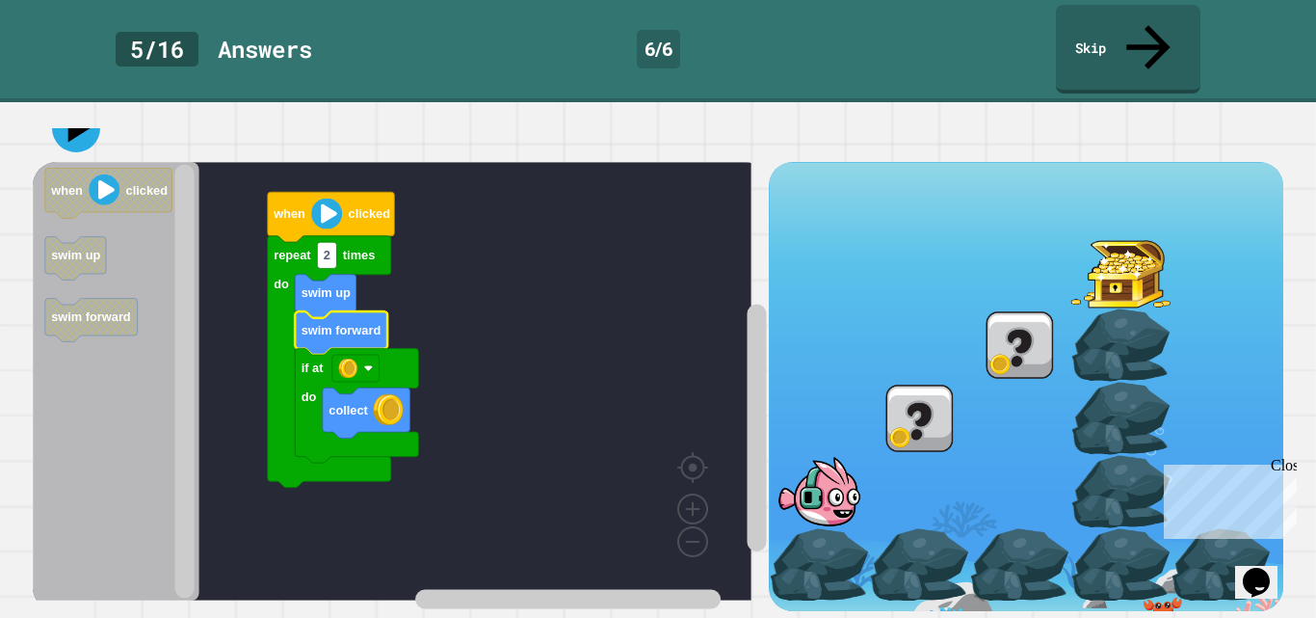
click at [74, 143] on div at bounding box center [658, 127] width 1250 height 67
click at [68, 102] on icon at bounding box center [76, 128] width 58 height 58
click at [335, 244] on rect "Blockly Workspace" at bounding box center [326, 255] width 19 height 26
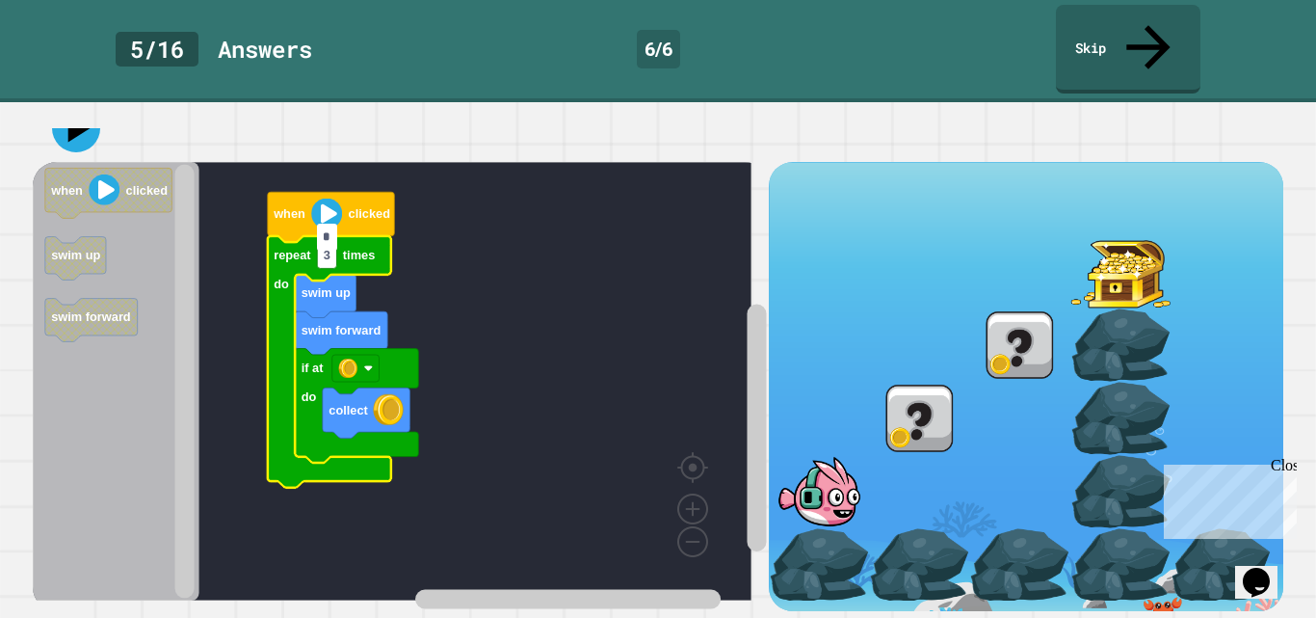
type input "*"
click at [76, 117] on icon at bounding box center [79, 129] width 27 height 34
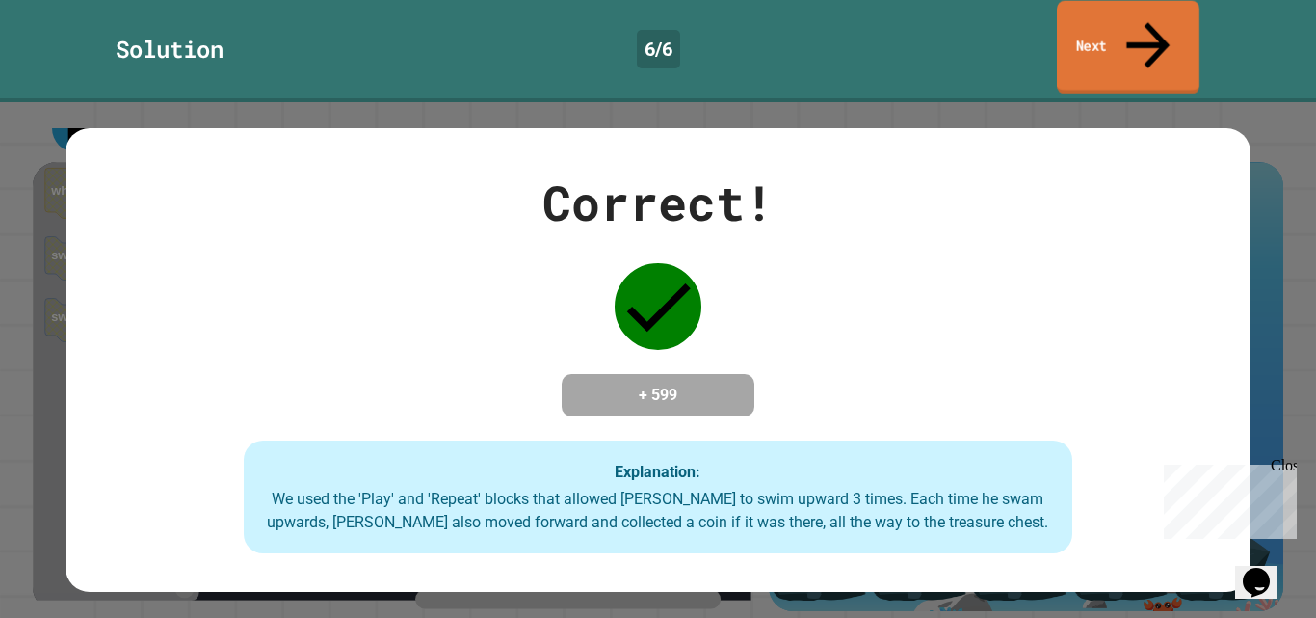
click at [1137, 22] on link "Next" at bounding box center [1128, 47] width 143 height 93
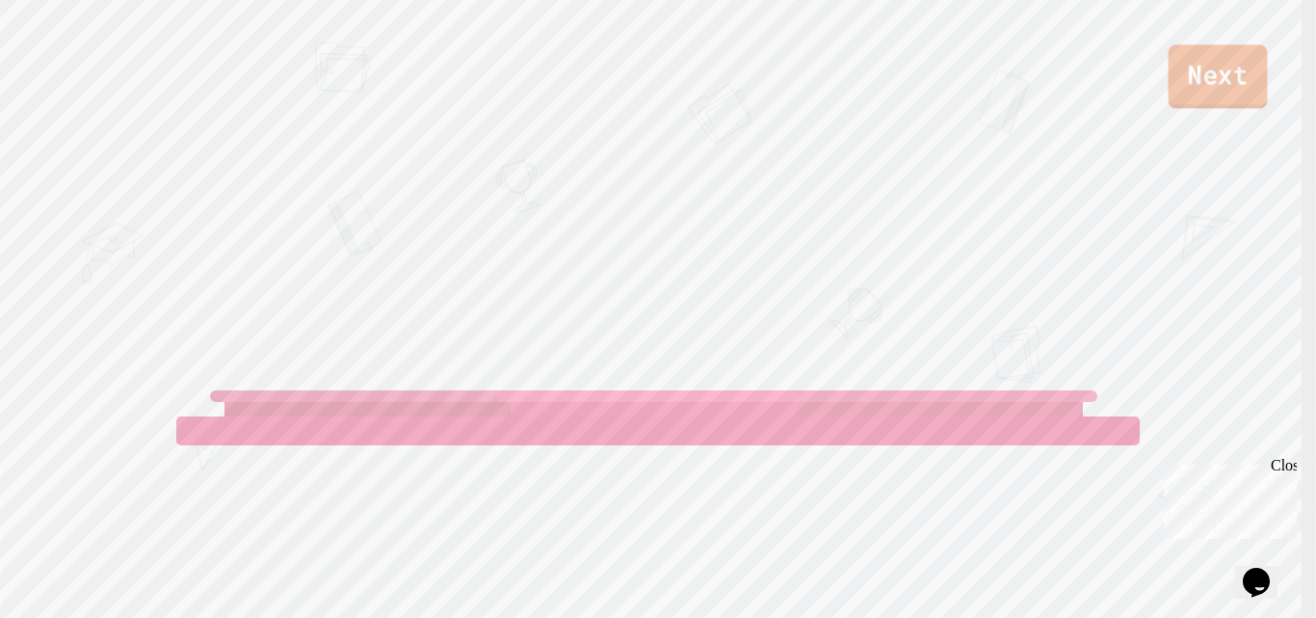
click at [1231, 93] on link "Next" at bounding box center [1218, 76] width 99 height 64
